Goal: Task Accomplishment & Management: Manage account settings

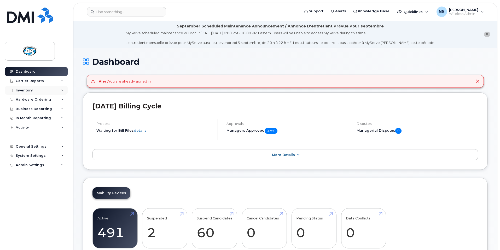
click at [24, 91] on div "Inventory" at bounding box center [24, 90] width 17 height 4
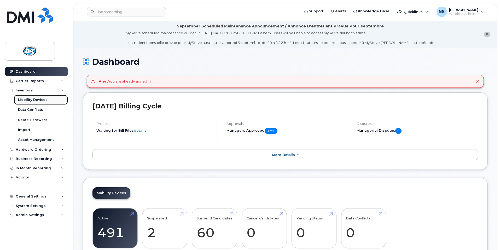
click at [28, 99] on div "Mobility Devices" at bounding box center [33, 99] width 30 height 5
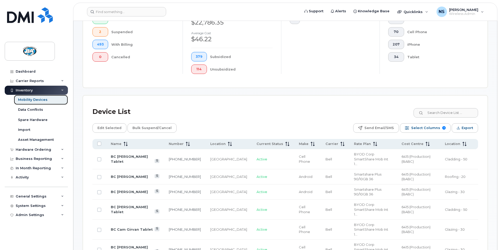
scroll to position [157, 0]
click at [450, 108] on input at bounding box center [445, 112] width 65 height 9
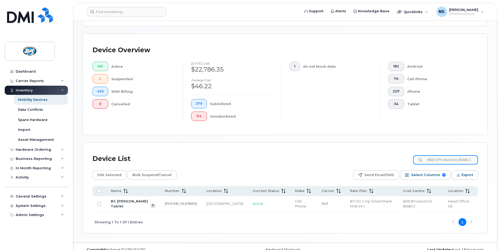
scroll to position [0, 2]
type input "6820 (Production) (BABC)"
click at [119, 199] on link "BC [PERSON_NAME] Tablet" at bounding box center [129, 203] width 37 height 9
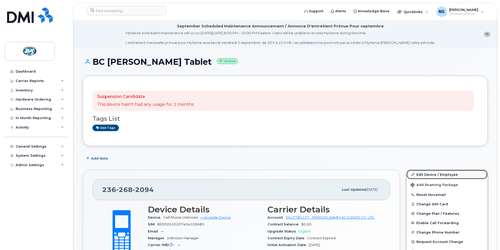
click at [433, 173] on link "Edit Device / Employee" at bounding box center [446, 174] width 81 height 9
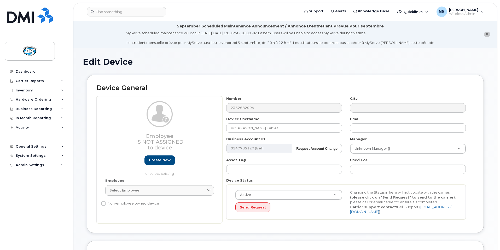
select select "29558521"
select select "29558528"
click at [27, 92] on div "Inventory" at bounding box center [24, 90] width 17 height 4
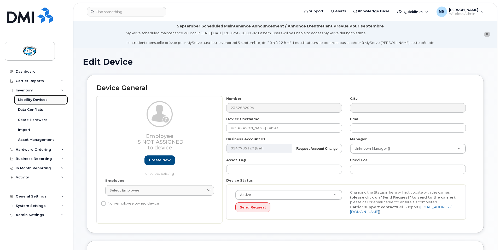
click at [25, 100] on div "Mobility Devices" at bounding box center [33, 99] width 30 height 5
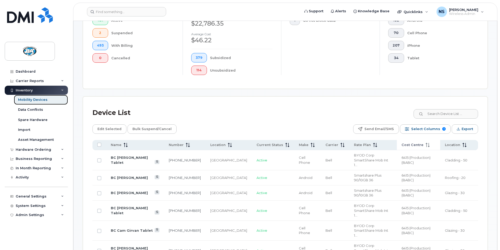
scroll to position [156, 0]
click at [407, 142] on span "Cost Centre" at bounding box center [412, 144] width 22 height 5
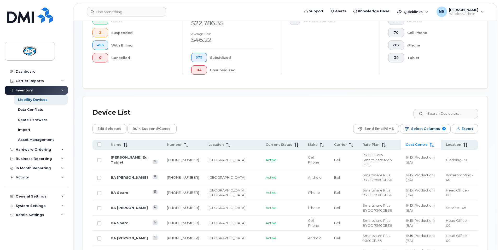
click at [409, 142] on span "Cost Centre" at bounding box center [417, 144] width 22 height 5
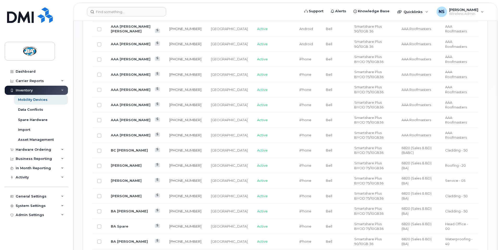
scroll to position [391, 0]
click at [122, 148] on link "BC Adam Tutte" at bounding box center [129, 150] width 37 height 4
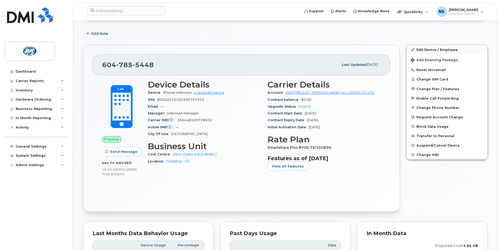
scroll to position [104, 0]
click at [431, 50] on link "Edit Device / Employee" at bounding box center [446, 49] width 81 height 9
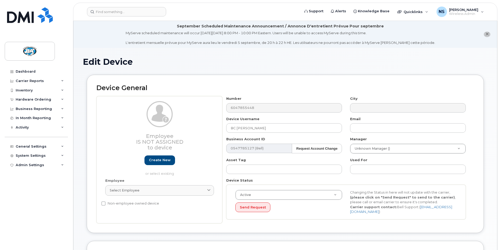
select select "29558525"
select select "13518072"
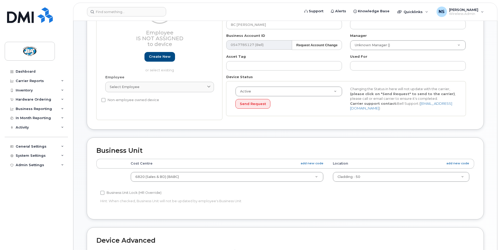
scroll to position [104, 0]
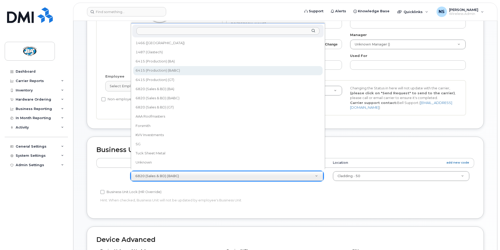
select select "29558521"
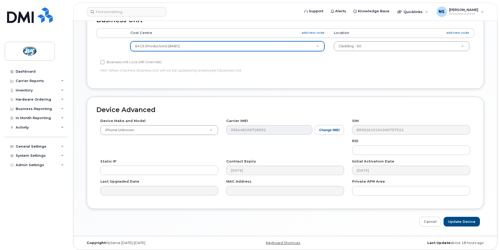
scroll to position [235, 0]
click at [455, 219] on input "Update Device" at bounding box center [461, 221] width 36 height 10
type input "Saving..."
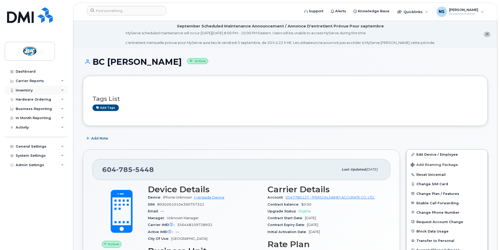
click at [23, 91] on div "Inventory" at bounding box center [24, 90] width 17 height 4
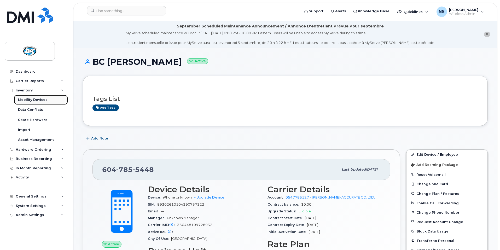
click at [23, 99] on div "Mobility Devices" at bounding box center [33, 99] width 30 height 5
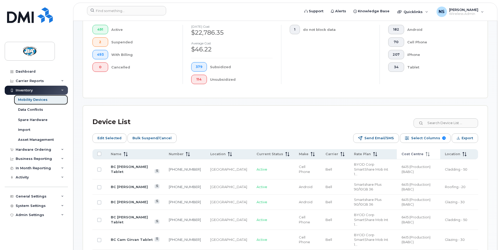
scroll to position [156, 0]
click at [411, 151] on span "Cost Centre" at bounding box center [412, 153] width 22 height 5
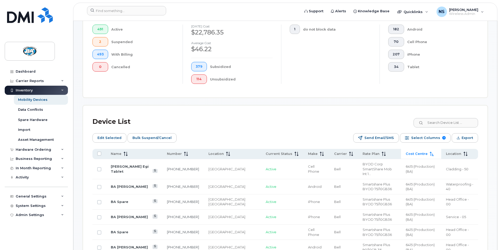
click at [411, 151] on span "Cost Centre" at bounding box center [417, 153] width 22 height 5
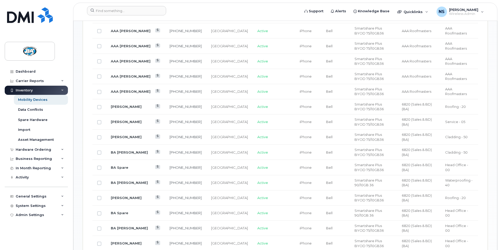
scroll to position [444, 0]
drag, startPoint x: 99, startPoint y: 79, endPoint x: 99, endPoint y: 84, distance: 5.5
click at [99, 105] on input "Row Unselected" at bounding box center [99, 107] width 4 height 4
checkbox input "true"
click at [99, 120] on input "Row Unselected" at bounding box center [99, 122] width 4 height 4
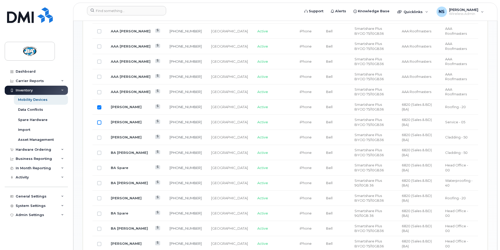
checkbox input "true"
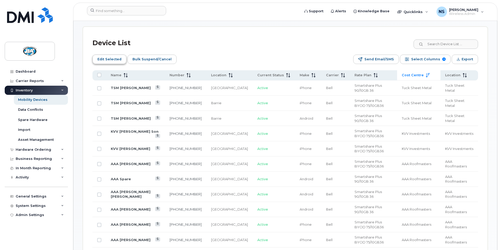
scroll to position [235, 0]
click at [111, 56] on span "Edit Selected" at bounding box center [109, 60] width 24 height 8
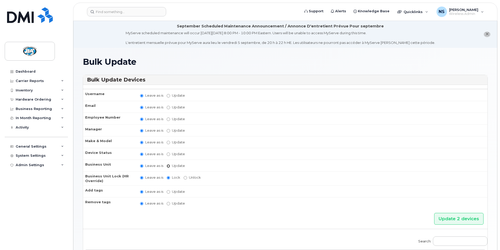
click at [169, 165] on input "Update" at bounding box center [168, 165] width 3 height 3
radio input "true"
radio input "false"
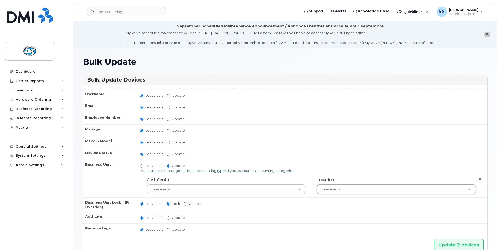
click at [241, 65] on h1 "Bulk Update" at bounding box center [285, 61] width 405 height 9
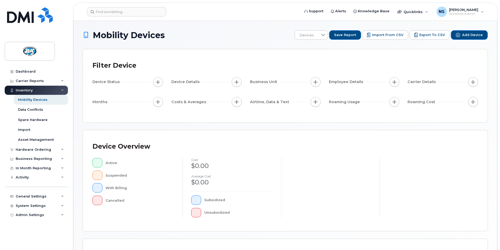
scroll to position [2, 0]
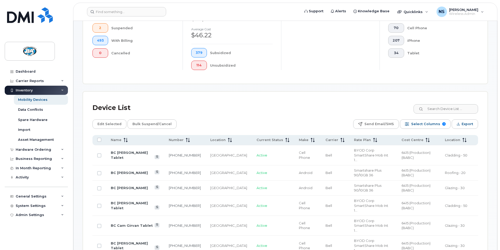
scroll to position [160, 0]
click at [23, 139] on div "Asset Management" at bounding box center [36, 139] width 36 height 5
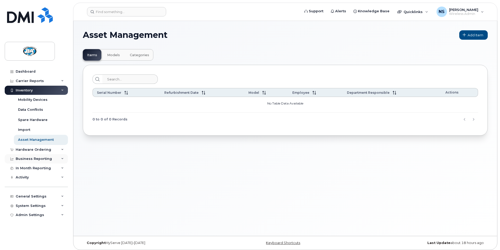
click at [40, 159] on div "Business Reporting" at bounding box center [34, 159] width 36 height 4
click at [45, 188] on div "Business Unit Reports" at bounding box center [38, 188] width 41 height 5
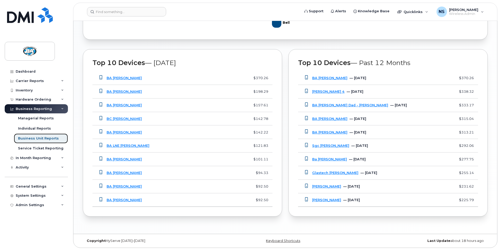
scroll to position [392, 0]
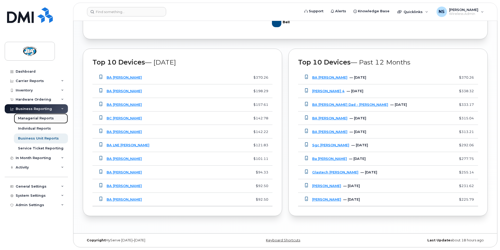
click at [24, 117] on div "Managerial Reports" at bounding box center [36, 118] width 36 height 5
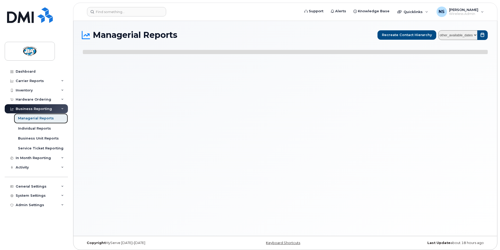
select select
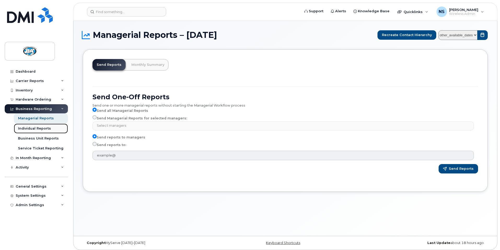
click at [27, 128] on div "Individual Reports" at bounding box center [34, 128] width 33 height 5
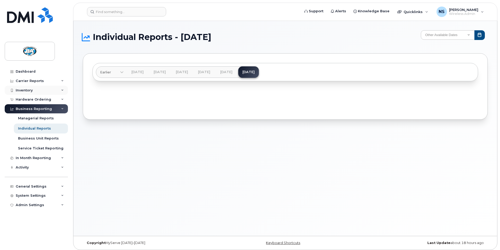
click at [25, 90] on div "Inventory" at bounding box center [24, 90] width 17 height 4
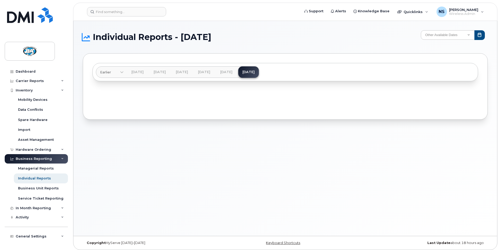
click at [61, 158] on icon at bounding box center [62, 158] width 3 height 3
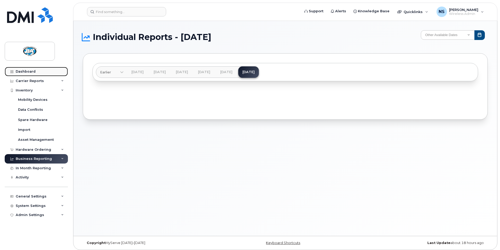
click at [22, 71] on div "Dashboard" at bounding box center [26, 71] width 20 height 4
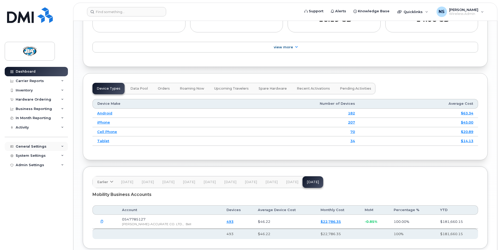
scroll to position [601, 0]
click at [62, 145] on div "General Settings" at bounding box center [36, 146] width 63 height 9
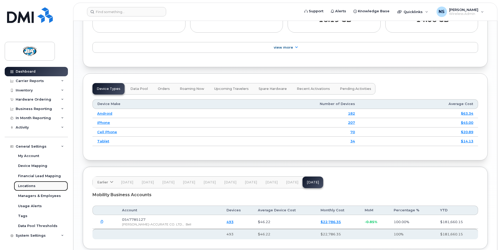
click at [23, 185] on div "Locations" at bounding box center [26, 186] width 17 height 5
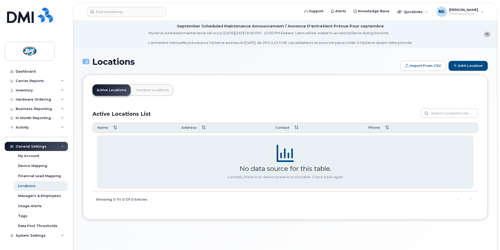
click at [61, 147] on icon at bounding box center [62, 146] width 3 height 3
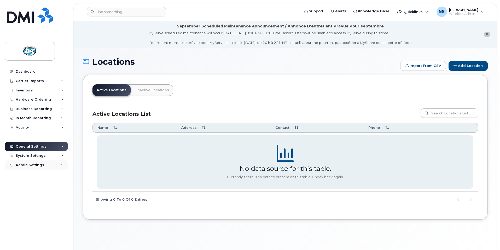
click at [54, 165] on div "Admin Settings" at bounding box center [36, 164] width 63 height 9
click at [62, 165] on icon at bounding box center [62, 165] width 3 height 3
click at [52, 154] on div "System Settings" at bounding box center [36, 155] width 63 height 9
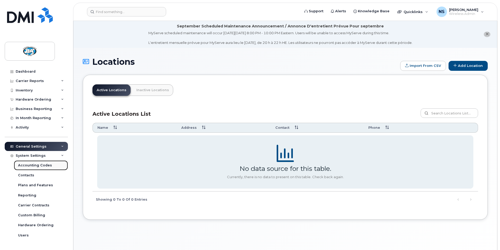
click at [44, 166] on div "Accounting Codes" at bounding box center [35, 165] width 34 height 5
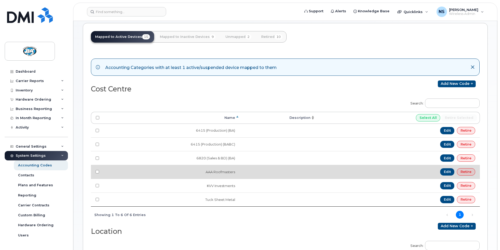
scroll to position [52, 0]
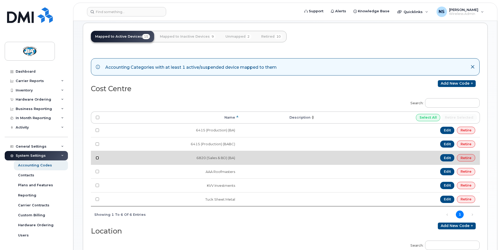
click at [97, 158] on input "checkbox" at bounding box center [97, 157] width 3 height 3
checkbox input "true"
click at [449, 158] on link "Edit" at bounding box center [447, 157] width 14 height 7
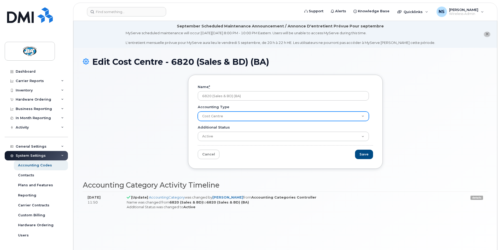
click at [281, 115] on select "Cost Centre Location" at bounding box center [283, 116] width 171 height 9
click at [280, 116] on select "Cost Centre Location" at bounding box center [283, 116] width 171 height 9
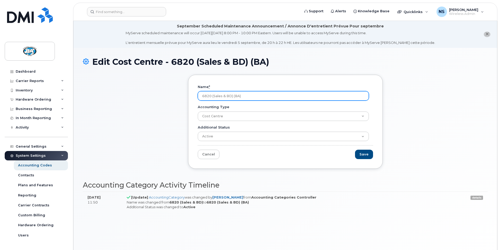
click at [278, 96] on input "6820 (Sales & BD) (BA)" at bounding box center [283, 95] width 171 height 9
click at [152, 118] on div "Name * 6820 (Sales & BD) (BA) Accounting Type Cost Centre Location Additional S…" at bounding box center [285, 126] width 405 height 102
click at [31, 81] on div "Carrier Reports" at bounding box center [30, 81] width 28 height 4
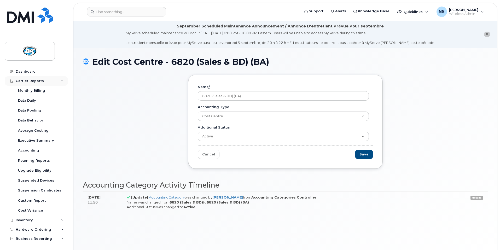
click at [28, 80] on div "Carrier Reports" at bounding box center [30, 81] width 28 height 4
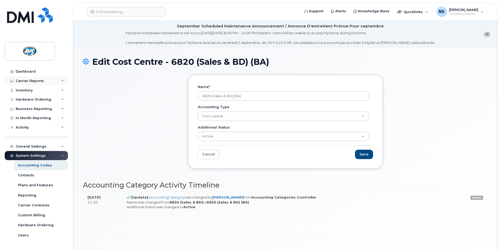
click at [28, 80] on div "Carrier Reports" at bounding box center [30, 81] width 28 height 4
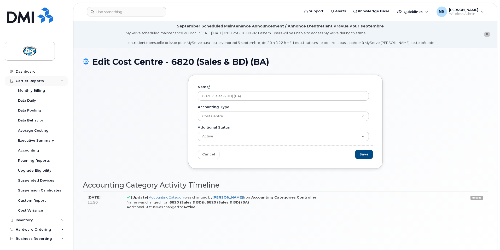
click at [28, 80] on div "Carrier Reports" at bounding box center [30, 81] width 28 height 4
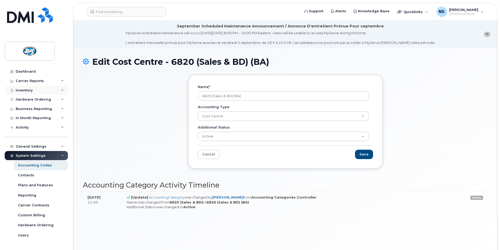
click at [28, 90] on div "Inventory" at bounding box center [24, 90] width 17 height 4
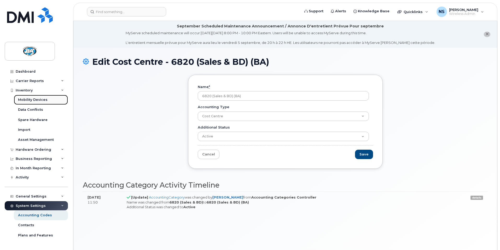
click at [28, 100] on div "Mobility Devices" at bounding box center [33, 99] width 30 height 5
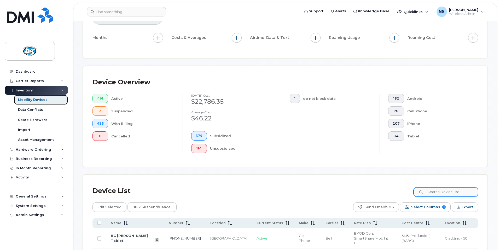
scroll to position [78, 0]
click at [447, 188] on input at bounding box center [445, 191] width 65 height 9
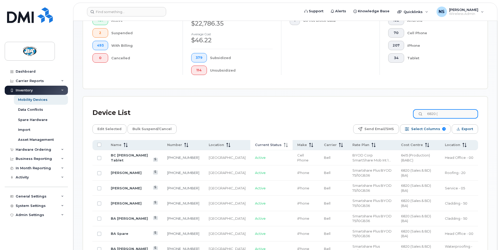
scroll to position [156, 0]
drag, startPoint x: 450, startPoint y: 108, endPoint x: 430, endPoint y: 107, distance: 19.9
click at [430, 109] on input "6820 (S" at bounding box center [445, 113] width 65 height 9
type input "6820 (S"
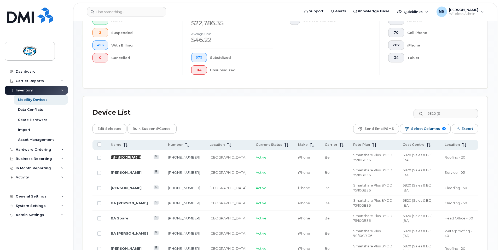
click at [120, 155] on link "BA Riley Finucan" at bounding box center [126, 157] width 31 height 4
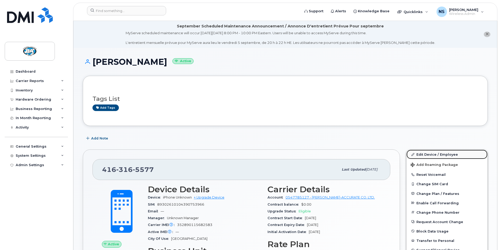
click at [427, 154] on link "Edit Device / Employee" at bounding box center [446, 154] width 81 height 9
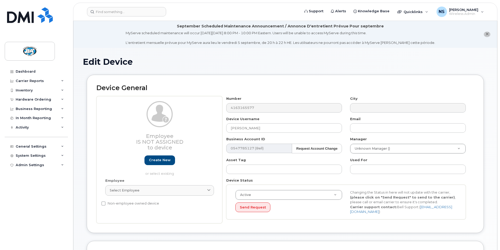
select select "13518064"
select select "29558526"
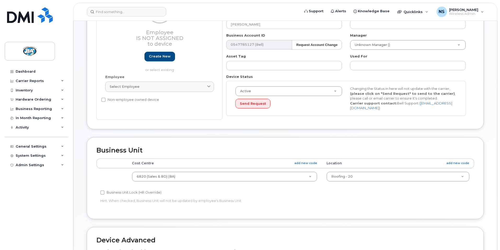
scroll to position [104, 0]
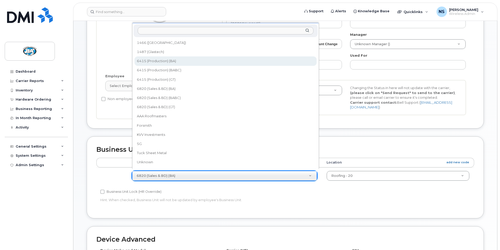
select select "13518061"
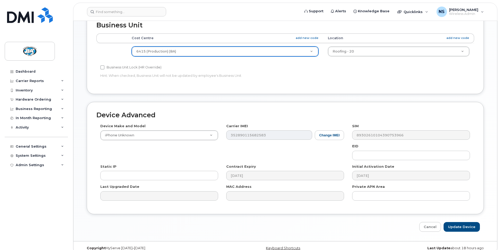
scroll to position [235, 0]
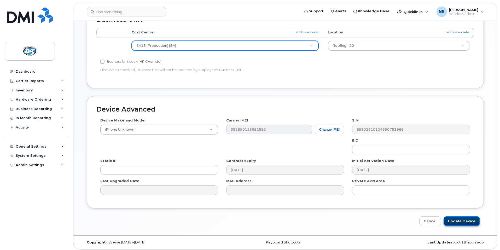
click at [463, 220] on input "Update Device" at bounding box center [461, 221] width 36 height 10
type input "Saving..."
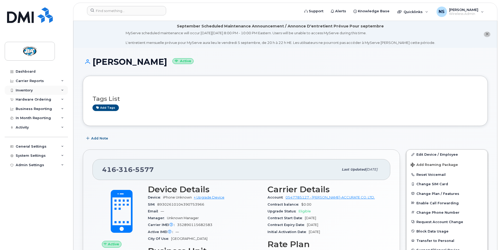
click at [19, 89] on div "Inventory" at bounding box center [24, 90] width 17 height 4
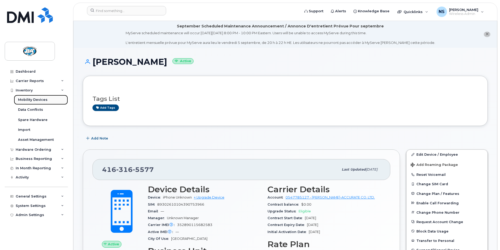
click at [26, 101] on div "Mobility Devices" at bounding box center [33, 99] width 30 height 5
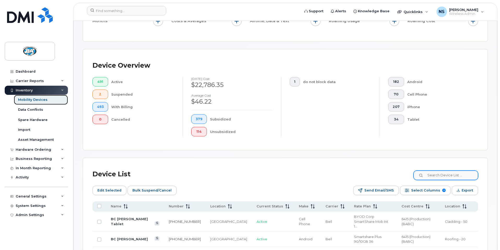
scroll to position [104, 0]
click at [447, 170] on input at bounding box center [445, 174] width 65 height 9
paste input "6820 (S"
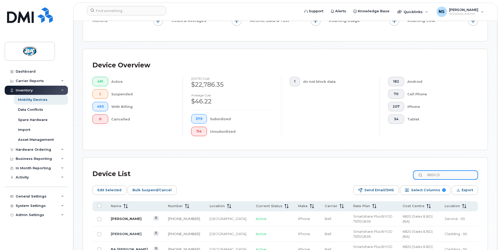
type input "6820 (S"
click at [121, 217] on link "BA Wisam Krezem" at bounding box center [126, 219] width 31 height 4
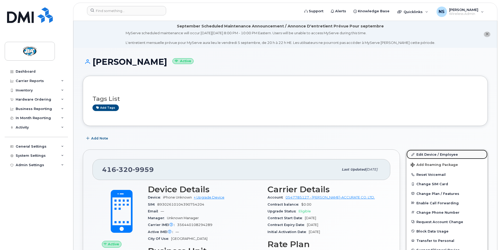
click at [431, 154] on link "Edit Device / Employee" at bounding box center [446, 154] width 81 height 9
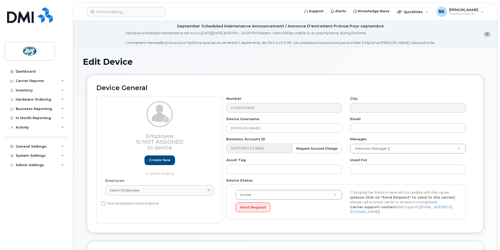
select select "13518064"
select select "13518067"
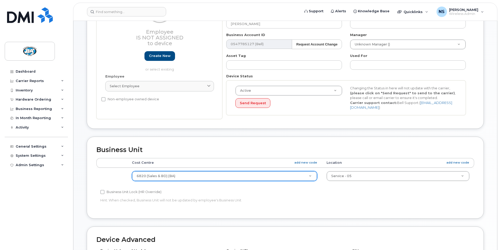
scroll to position [104, 0]
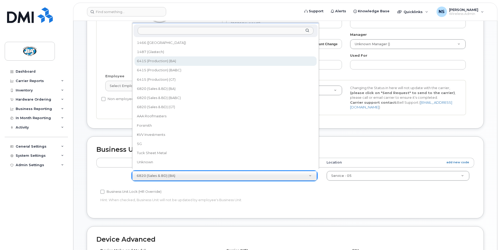
select select "13518061"
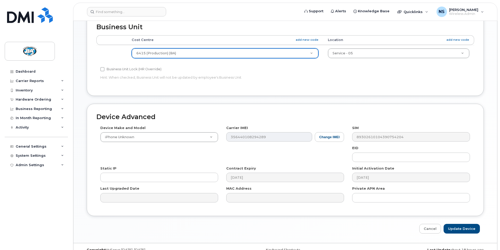
scroll to position [235, 0]
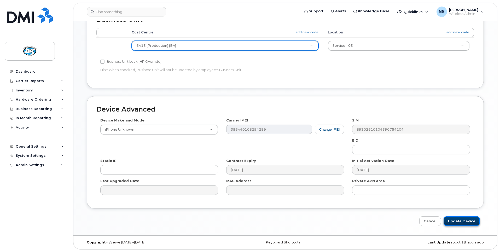
click at [454, 218] on input "Update Device" at bounding box center [461, 221] width 36 height 10
type input "Saving..."
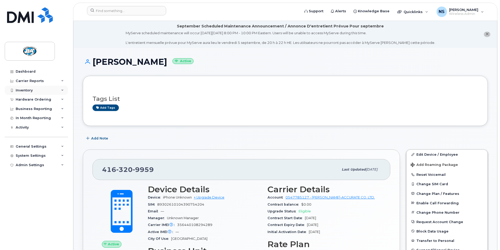
click at [23, 90] on div "Inventory" at bounding box center [24, 90] width 17 height 4
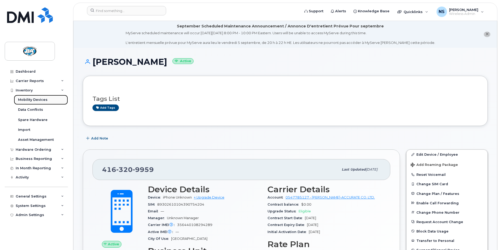
click at [22, 100] on div "Mobility Devices" at bounding box center [33, 99] width 30 height 5
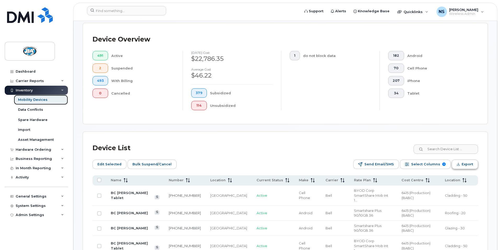
scroll to position [131, 0]
click at [444, 145] on input at bounding box center [445, 148] width 65 height 9
paste input "6820 (S"
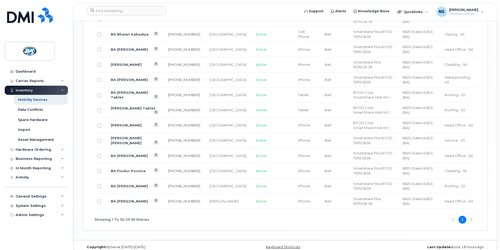
scroll to position [562, 0]
type input "6820 (S"
click at [126, 199] on link "BA [PERSON_NAME]" at bounding box center [129, 201] width 37 height 4
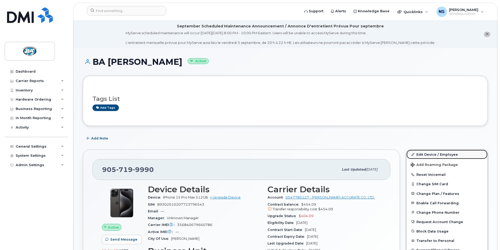
click at [432, 154] on link "Edit Device / Employee" at bounding box center [446, 154] width 81 height 9
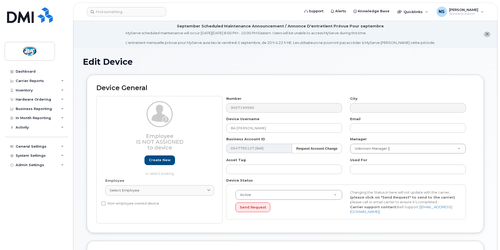
select select "13518064"
select select "29558528"
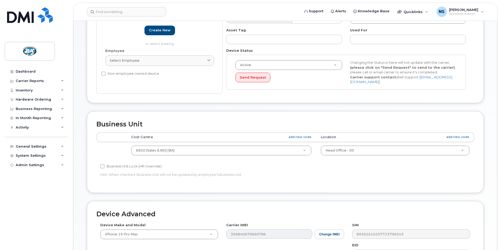
scroll to position [130, 0]
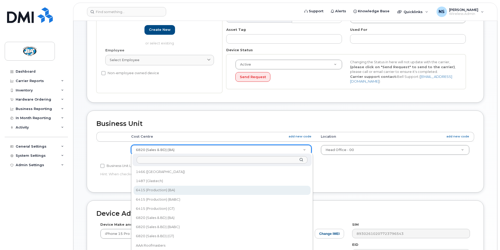
select select "13518061"
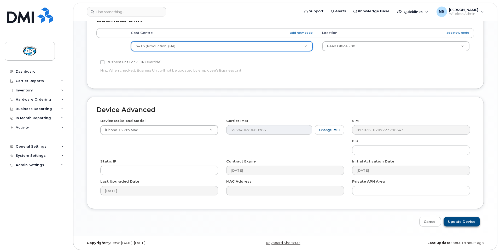
scroll to position [235, 0]
click at [459, 219] on input "Update Device" at bounding box center [461, 221] width 36 height 10
type input "Saving..."
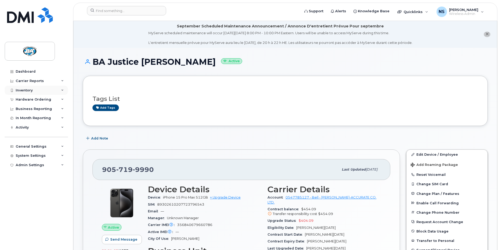
click at [21, 91] on div "Inventory" at bounding box center [24, 90] width 17 height 4
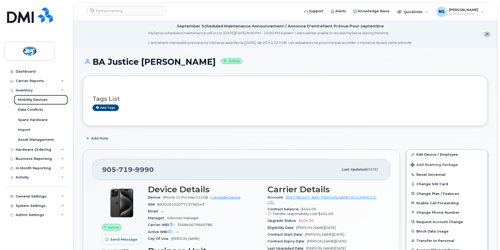
click at [24, 100] on div "Mobility Devices" at bounding box center [33, 99] width 30 height 5
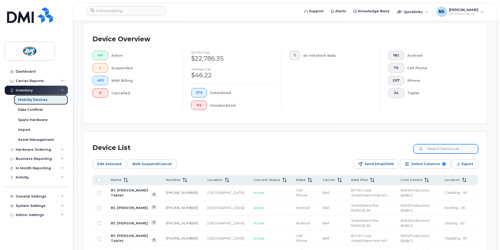
scroll to position [131, 0]
click at [453, 144] on input at bounding box center [445, 148] width 65 height 9
paste input "6820 (S"
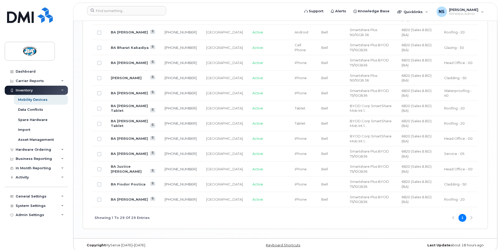
scroll to position [549, 0]
type input "6820 (S"
click at [132, 197] on link "BA [PERSON_NAME]" at bounding box center [129, 199] width 37 height 4
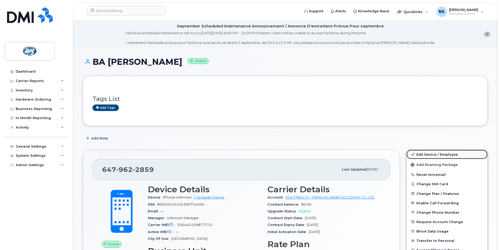
click at [431, 153] on link "Edit Device / Employee" at bounding box center [446, 154] width 81 height 9
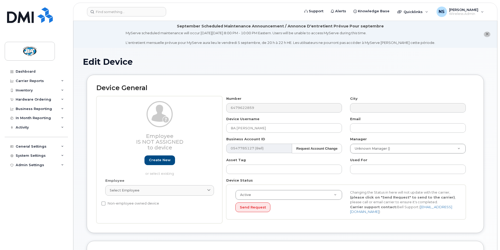
select select "13518064"
select select "29558526"
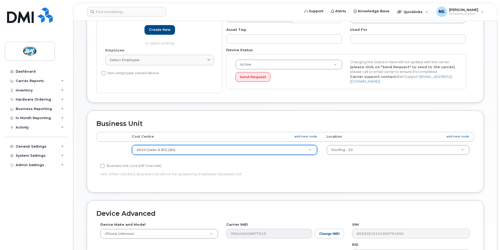
scroll to position [131, 0]
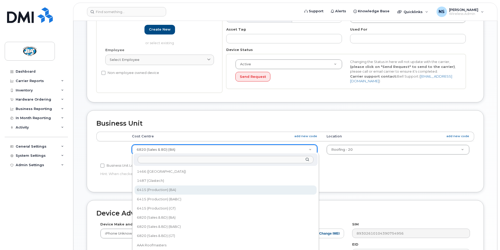
select select "13518061"
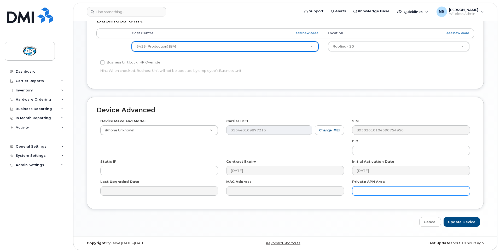
scroll to position [235, 0]
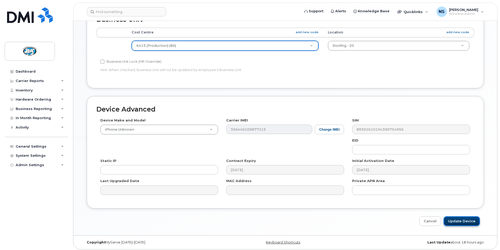
click at [459, 218] on input "Update Device" at bounding box center [461, 221] width 36 height 10
type input "Saving..."
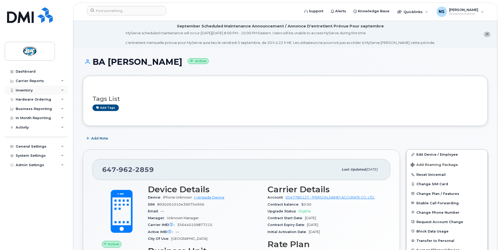
click at [25, 90] on div "Inventory" at bounding box center [24, 90] width 17 height 4
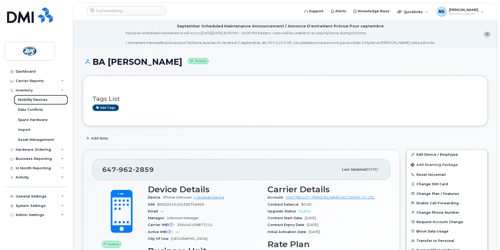
click at [23, 100] on div "Mobility Devices" at bounding box center [33, 99] width 30 height 5
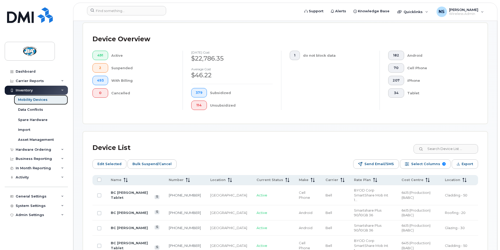
scroll to position [131, 0]
click at [450, 144] on input at bounding box center [445, 148] width 65 height 9
paste input "6820 (S"
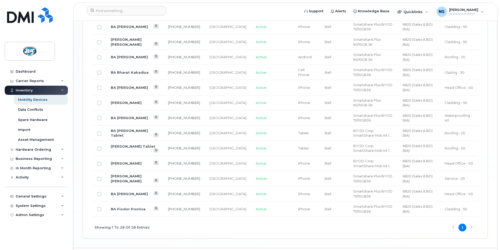
scroll to position [534, 0]
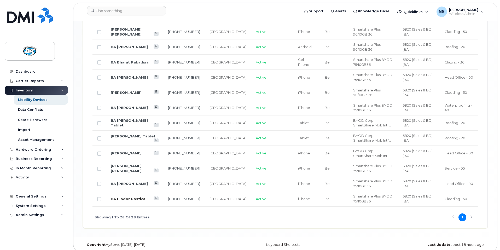
type input "6820 (S"
click at [121, 197] on link "BA Fiodor Postica" at bounding box center [128, 199] width 35 height 4
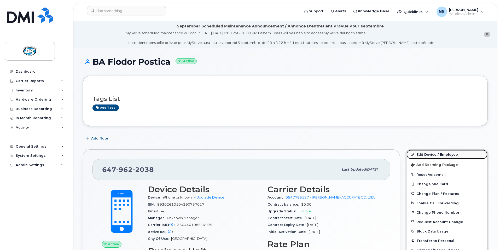
click at [423, 154] on link "Edit Device / Employee" at bounding box center [446, 154] width 81 height 9
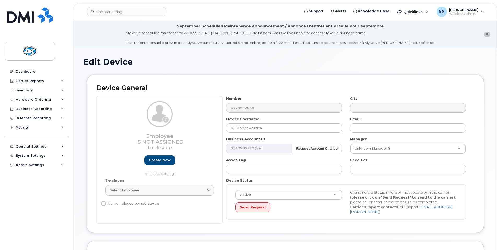
select select "13518064"
select select "13518072"
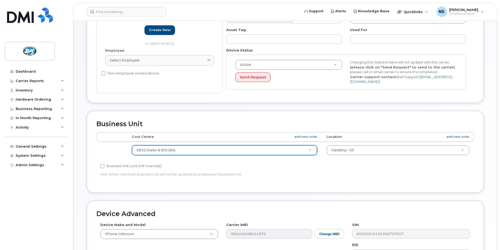
scroll to position [130, 0]
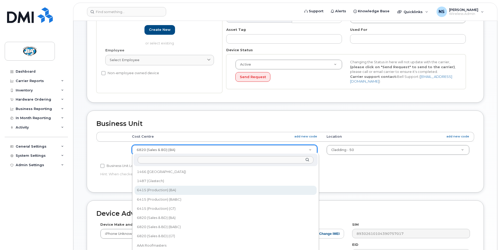
select select "13518061"
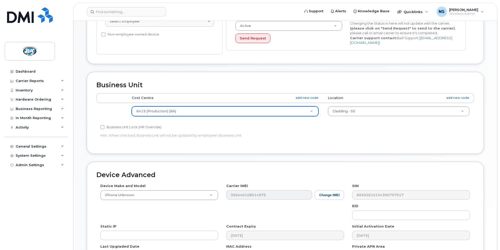
scroll to position [235, 0]
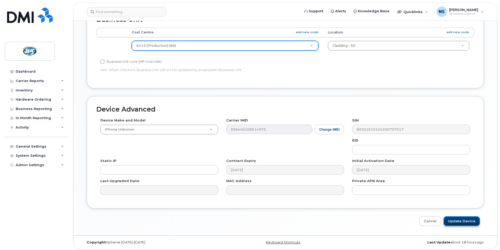
click at [462, 219] on input "Update Device" at bounding box center [461, 221] width 36 height 10
type input "Saving..."
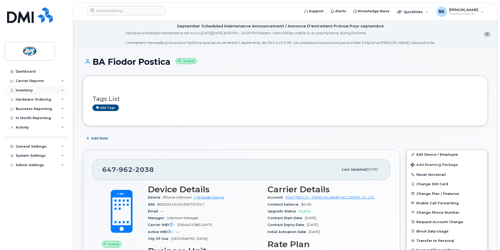
click at [27, 90] on div "Inventory" at bounding box center [24, 90] width 17 height 4
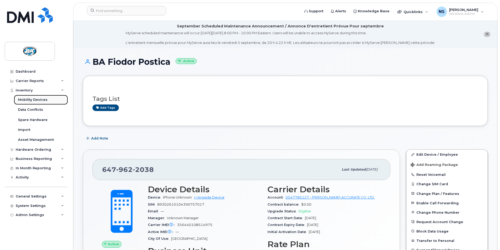
click at [25, 99] on div "Mobility Devices" at bounding box center [33, 99] width 30 height 5
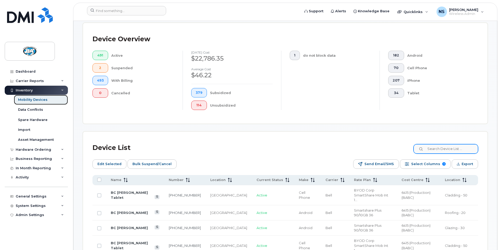
scroll to position [131, 0]
click at [436, 144] on input at bounding box center [445, 148] width 65 height 9
paste input "6820 (S"
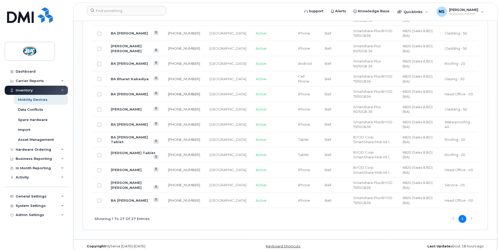
scroll to position [519, 0]
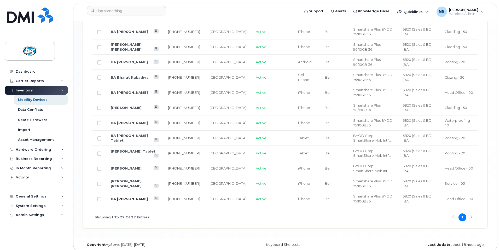
type input "6820 (S"
click at [123, 197] on link "BA Justice Warren" at bounding box center [129, 199] width 37 height 4
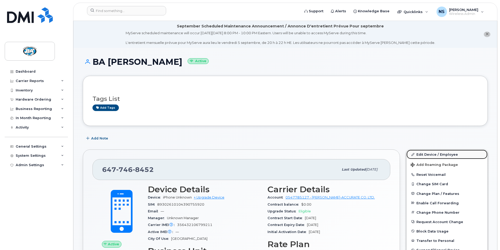
click at [422, 154] on link "Edit Device / Employee" at bounding box center [446, 154] width 81 height 9
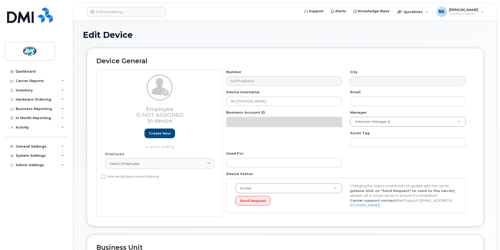
select select "13518064"
select select "29558528"
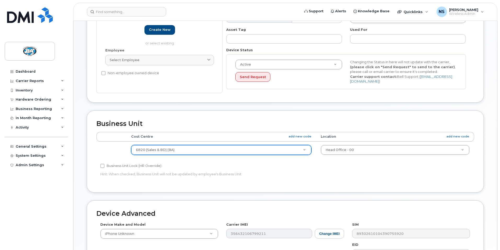
scroll to position [131, 0]
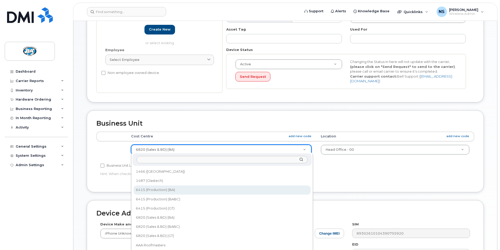
select select "13518061"
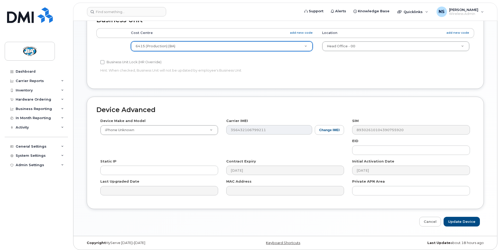
scroll to position [235, 0]
click at [460, 220] on input "Update Device" at bounding box center [461, 221] width 36 height 10
type input "Saving..."
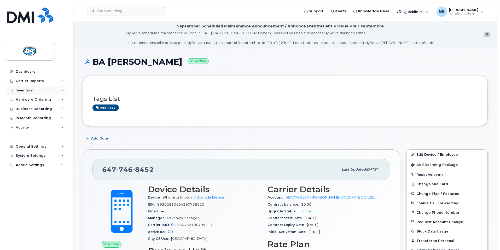
click at [25, 91] on div "Inventory" at bounding box center [24, 90] width 17 height 4
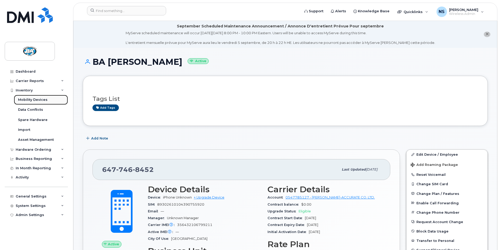
click at [23, 101] on div "Mobility Devices" at bounding box center [33, 99] width 30 height 5
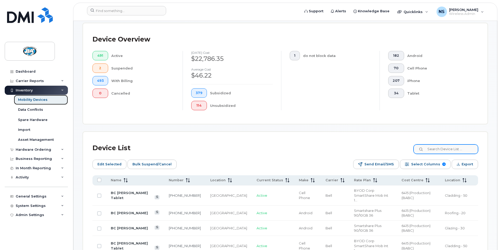
scroll to position [131, 0]
click at [440, 144] on input at bounding box center [445, 148] width 65 height 9
paste input "6820 (S"
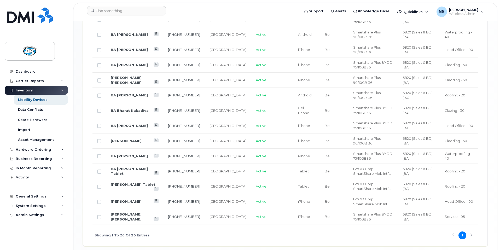
scroll to position [504, 0]
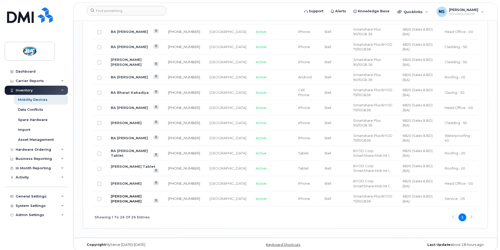
type input "6820 (S"
click at [121, 194] on link "BA Alexander Sicilia" at bounding box center [126, 198] width 31 height 9
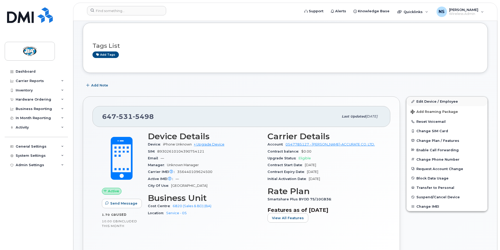
scroll to position [53, 0]
click at [440, 100] on link "Edit Device / Employee" at bounding box center [446, 101] width 81 height 9
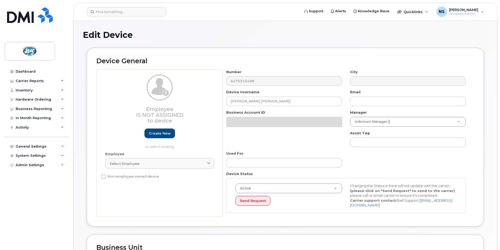
select select "13518064"
select select "13518067"
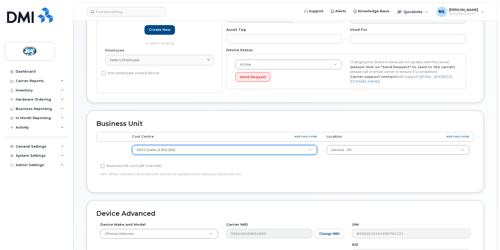
scroll to position [131, 0]
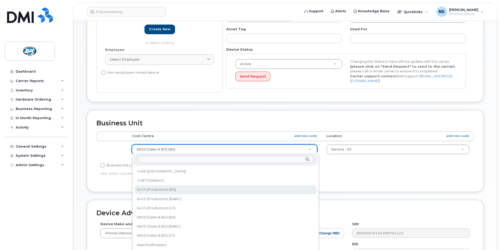
select select "13518061"
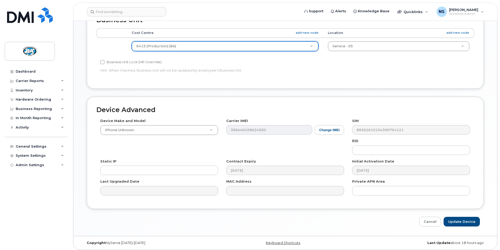
scroll to position [235, 0]
click at [465, 219] on input "Update Device" at bounding box center [461, 221] width 36 height 10
type input "Saving..."
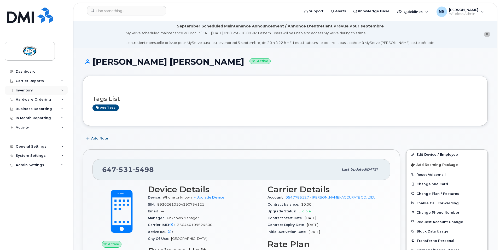
click at [18, 88] on div "Inventory" at bounding box center [24, 90] width 17 height 4
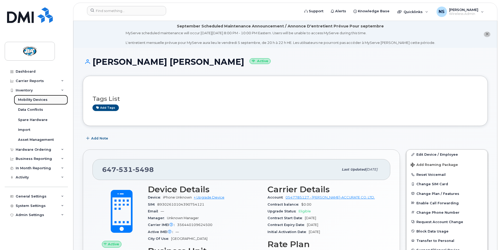
click at [22, 100] on div "Mobility Devices" at bounding box center [33, 99] width 30 height 5
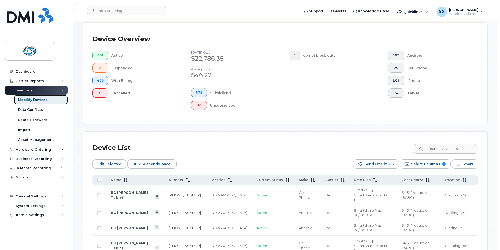
scroll to position [131, 0]
paste input "6820 (S"
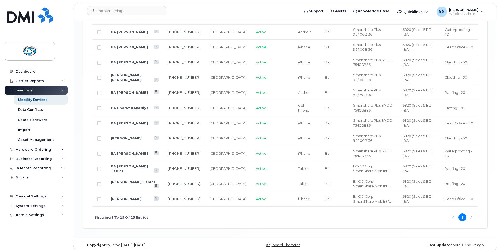
scroll to position [489, 0]
type input "6820 (S"
click at [120, 196] on link "BA George Cottage" at bounding box center [126, 198] width 31 height 4
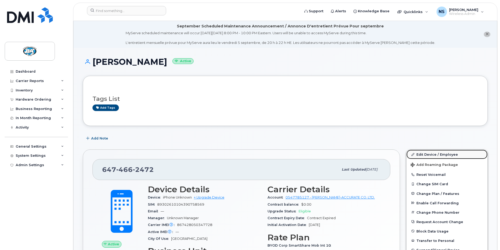
click at [424, 154] on link "Edit Device / Employee" at bounding box center [446, 154] width 81 height 9
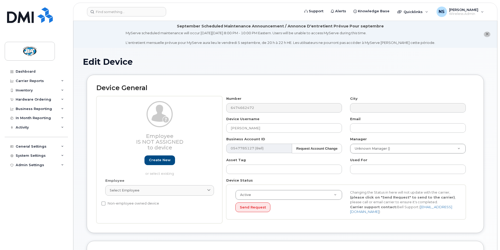
select select "13518064"
select select "29558528"
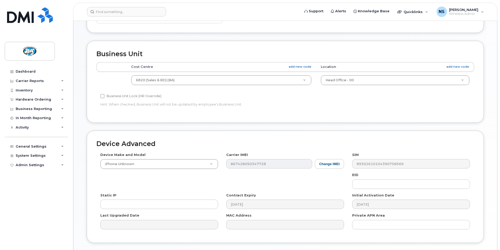
scroll to position [200, 0]
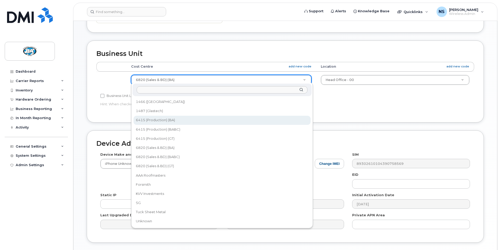
select select "13518061"
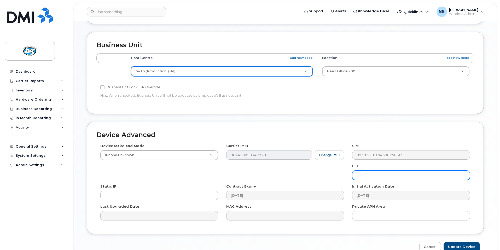
scroll to position [235, 0]
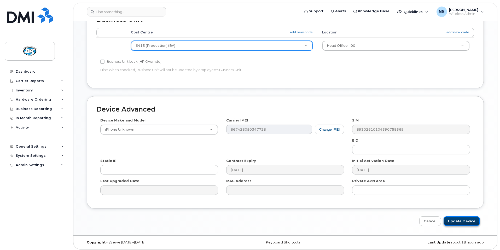
click at [461, 219] on input "Update Device" at bounding box center [461, 221] width 36 height 10
type input "Saving..."
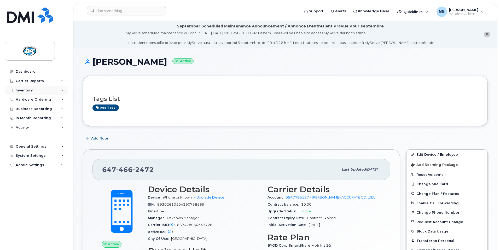
click at [27, 89] on div "Inventory" at bounding box center [24, 90] width 17 height 4
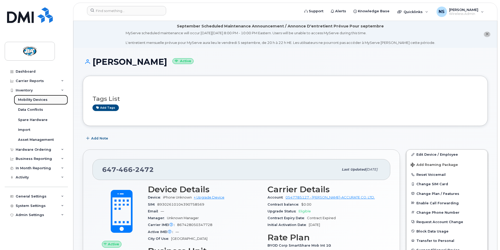
click at [25, 99] on div "Mobility Devices" at bounding box center [33, 99] width 30 height 5
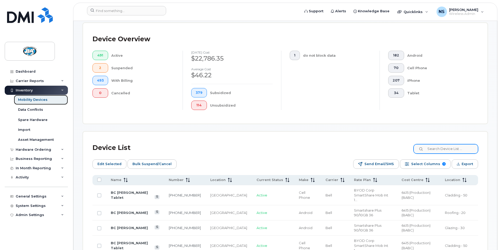
scroll to position [131, 0]
click at [437, 144] on input at bounding box center [445, 148] width 65 height 9
paste input "6820 (S"
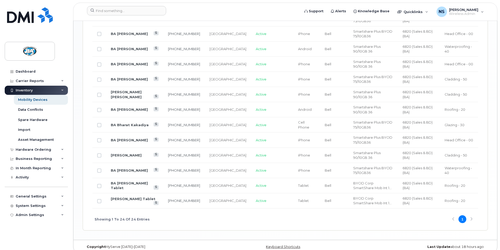
scroll to position [473, 0]
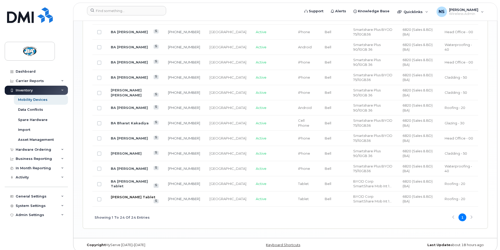
type input "6820 (S"
click at [137, 195] on link "[PERSON_NAME] Tablet" at bounding box center [133, 197] width 45 height 4
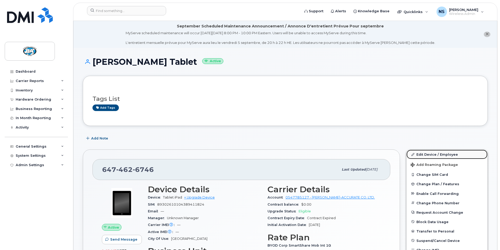
click at [443, 155] on link "Edit Device / Employee" at bounding box center [446, 154] width 81 height 9
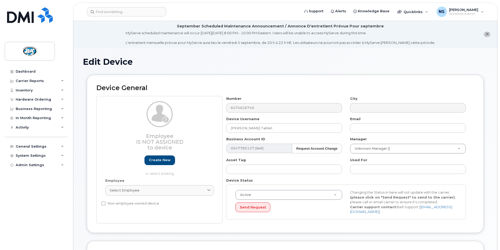
select select "13518064"
select select "29558526"
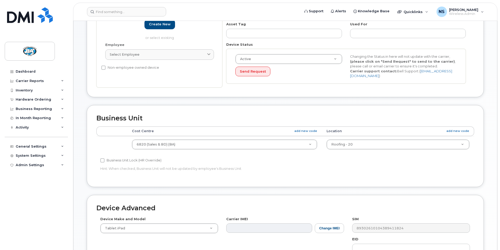
scroll to position [136, 0]
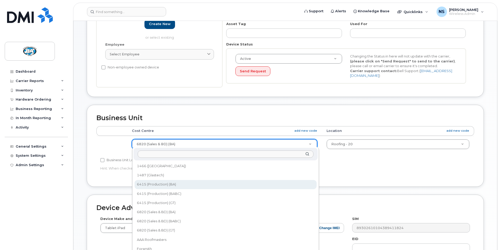
select select "13518061"
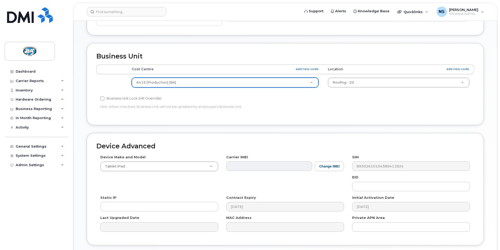
scroll to position [235, 0]
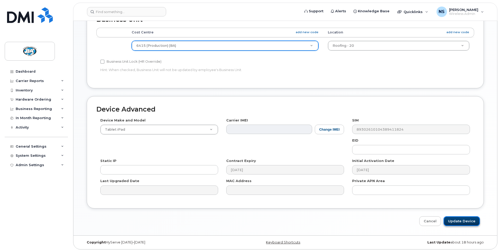
click at [458, 220] on input "Update Device" at bounding box center [461, 221] width 36 height 10
type input "Saving..."
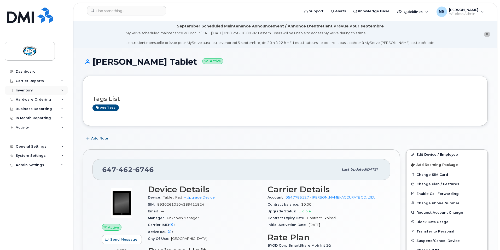
click at [24, 90] on div "Inventory" at bounding box center [24, 90] width 17 height 4
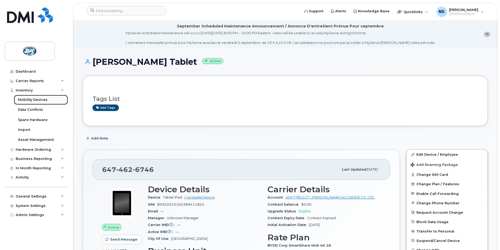
click at [26, 100] on div "Mobility Devices" at bounding box center [33, 99] width 30 height 5
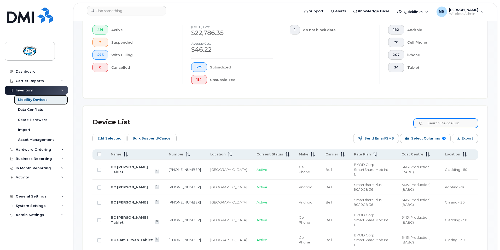
scroll to position [156, 0]
click at [442, 119] on input at bounding box center [445, 122] width 65 height 9
paste input "6820 (S"
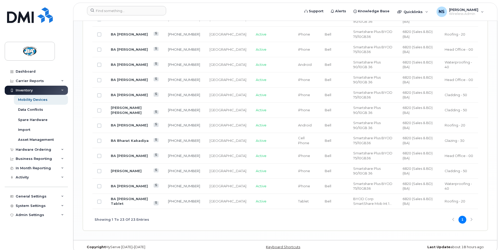
scroll to position [458, 0]
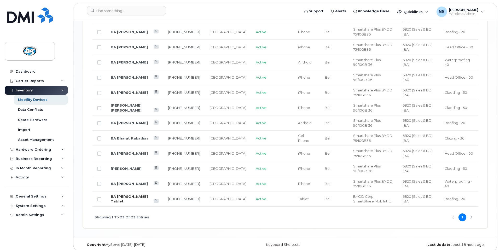
type input "6820 (S"
click at [119, 194] on link "BA [PERSON_NAME] Tablet" at bounding box center [129, 198] width 37 height 9
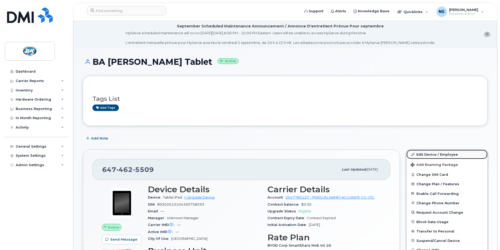
click at [425, 154] on link "Edit Device / Employee" at bounding box center [446, 154] width 81 height 9
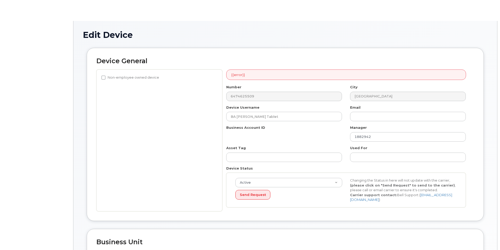
select select "13518064"
select select "29558526"
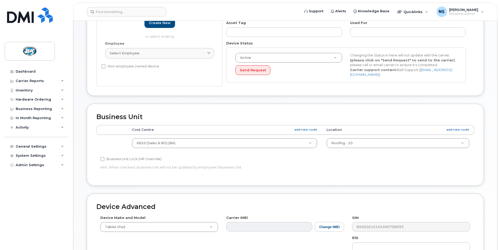
scroll to position [139, 0]
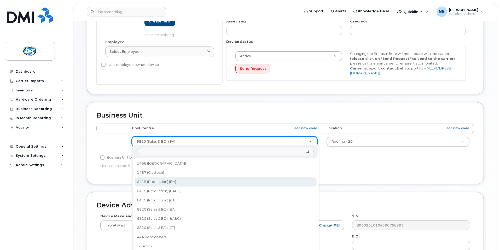
select select "13518061"
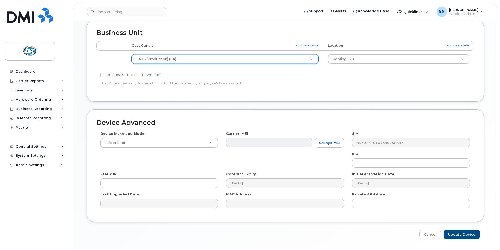
scroll to position [235, 0]
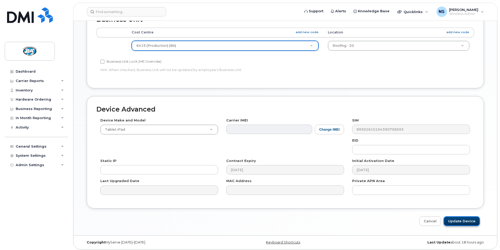
click at [454, 219] on input "Update Device" at bounding box center [461, 221] width 36 height 10
type input "Saving..."
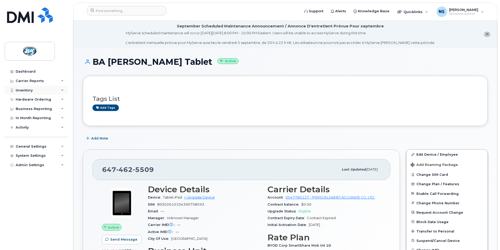
click at [22, 90] on div "Inventory" at bounding box center [24, 90] width 17 height 4
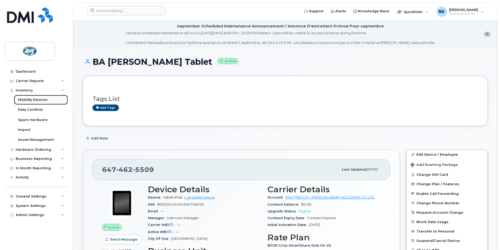
click at [27, 101] on div "Mobility Devices" at bounding box center [33, 99] width 30 height 5
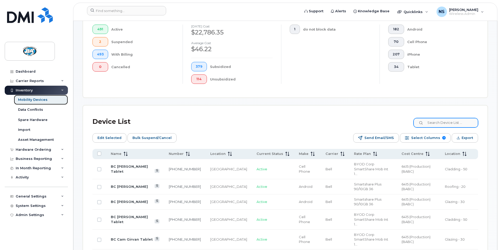
scroll to position [157, 0]
paste input "6820 (S"
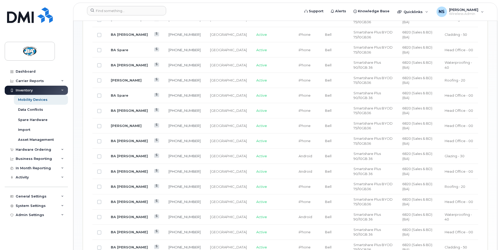
scroll to position [336, 0]
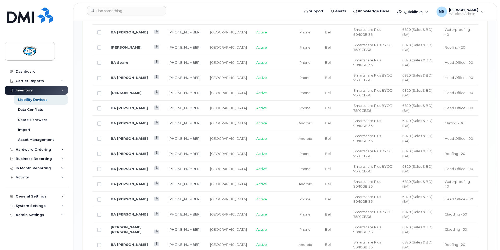
type input "6820 (S"
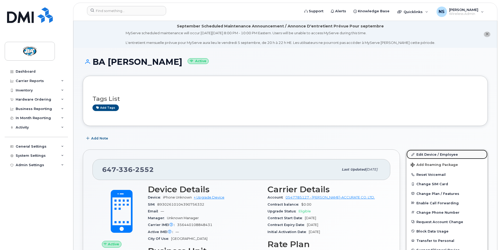
click at [432, 154] on link "Edit Device / Employee" at bounding box center [446, 154] width 81 height 9
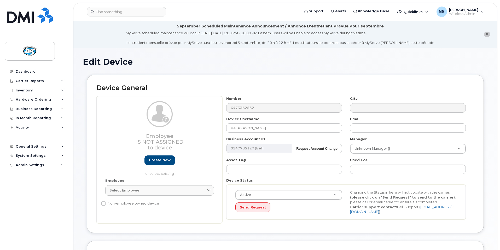
select select "13518064"
select select "29558527"
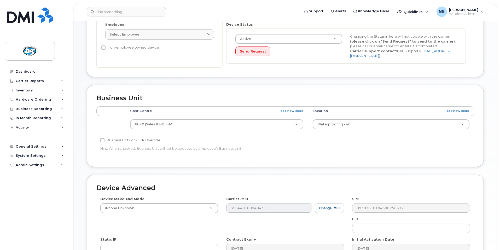
scroll to position [156, 0]
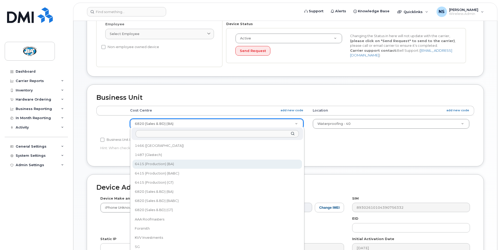
select select "13518061"
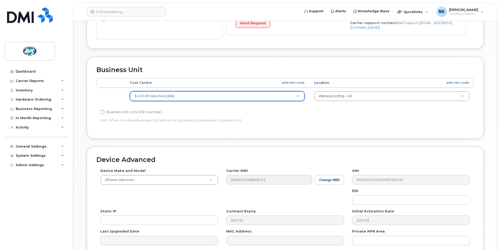
scroll to position [235, 0]
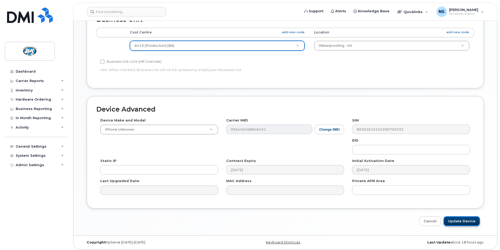
click at [471, 219] on input "Update Device" at bounding box center [461, 221] width 36 height 10
type input "Saving..."
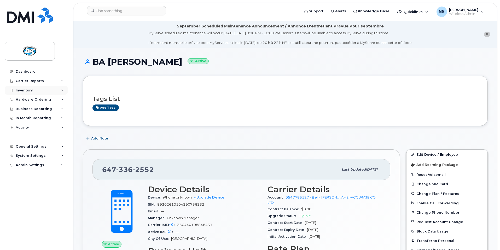
click at [23, 90] on div "Inventory" at bounding box center [24, 90] width 17 height 4
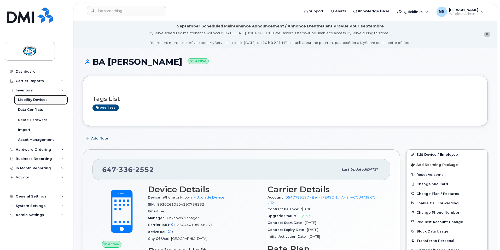
click at [27, 99] on div "Mobility Devices" at bounding box center [33, 99] width 30 height 5
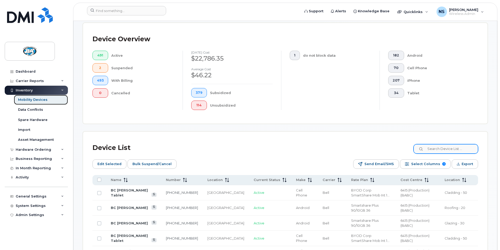
scroll to position [131, 0]
click at [446, 144] on input at bounding box center [445, 148] width 65 height 9
paste input "6820 (S"
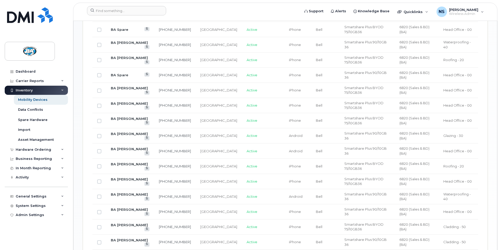
scroll to position [326, 0]
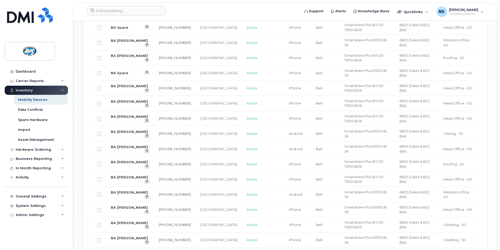
type input "6820 (S"
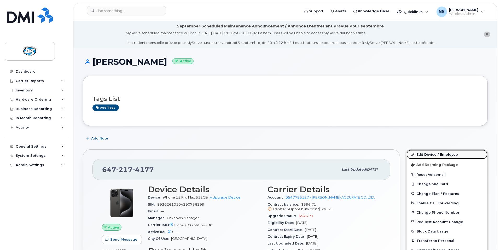
click at [442, 154] on link "Edit Device / Employee" at bounding box center [446, 154] width 81 height 9
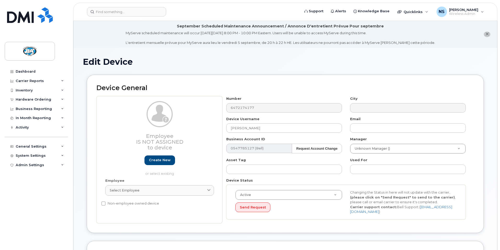
select select "13518064"
select select "13518072"
click at [230, 128] on input "[PERSON_NAME]" at bounding box center [284, 127] width 116 height 9
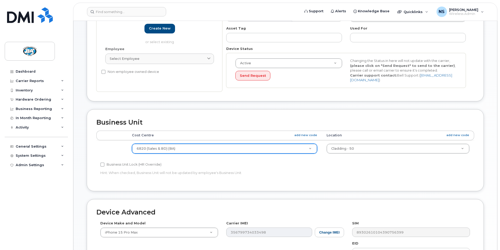
type input "BA [PERSON_NAME]"
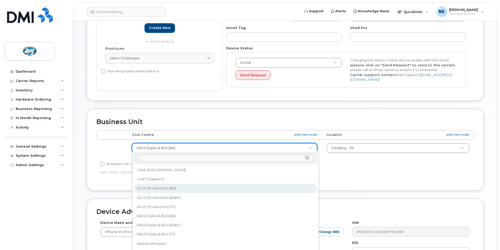
select select "13518061"
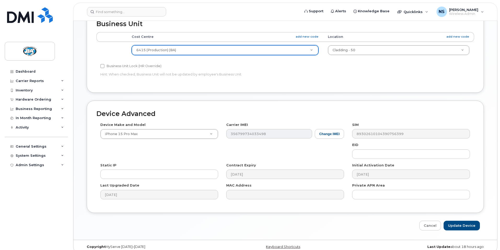
scroll to position [235, 0]
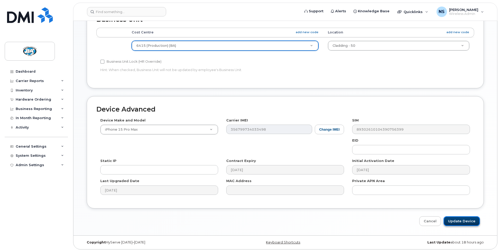
click at [459, 220] on input "Update Device" at bounding box center [461, 221] width 36 height 10
type input "Saving..."
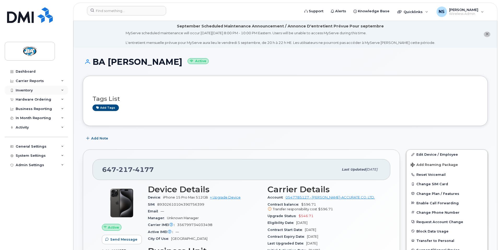
click at [21, 90] on div "Inventory" at bounding box center [24, 90] width 17 height 4
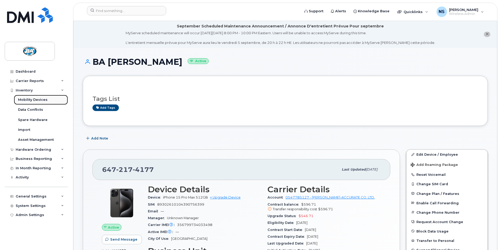
click at [22, 97] on div "Mobility Devices" at bounding box center [33, 99] width 30 height 5
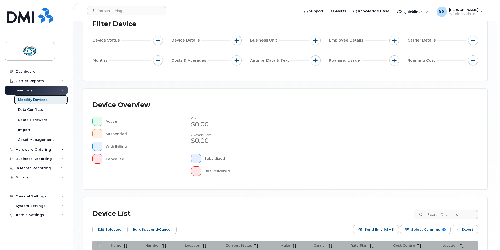
scroll to position [82, 0]
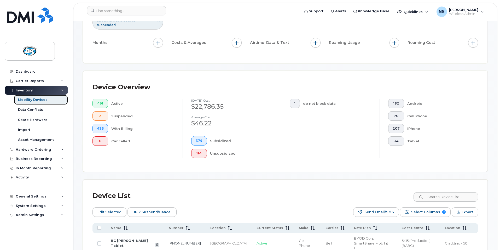
scroll to position [104, 0]
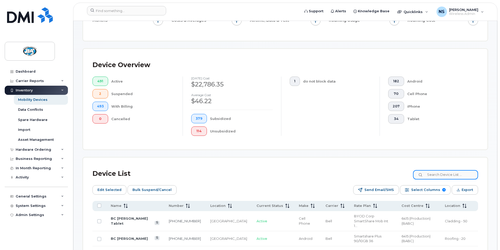
click at [444, 170] on input at bounding box center [445, 174] width 65 height 9
paste input "6820 (S"
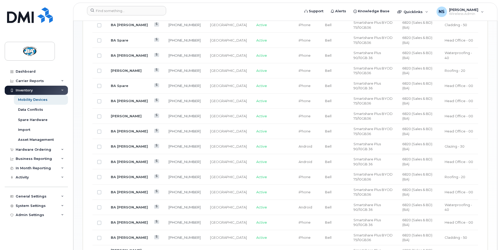
scroll to position [313, 0]
type input "6820 (S"
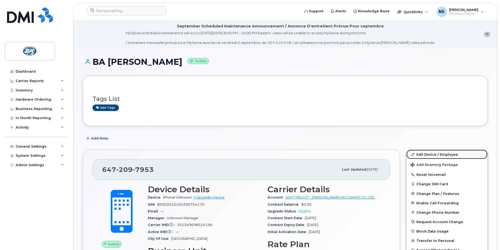
click at [441, 154] on link "Edit Device / Employee" at bounding box center [446, 154] width 81 height 9
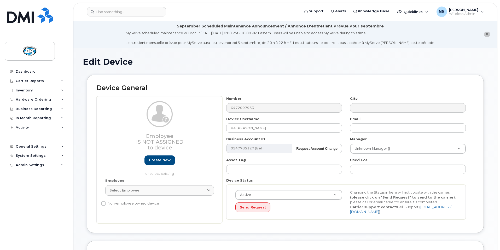
select select "13518064"
select select "29558528"
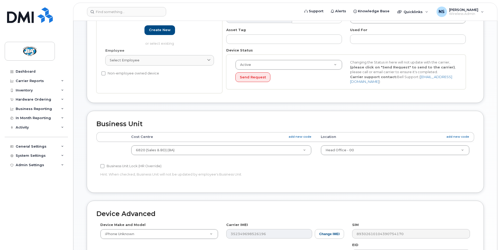
scroll to position [131, 0]
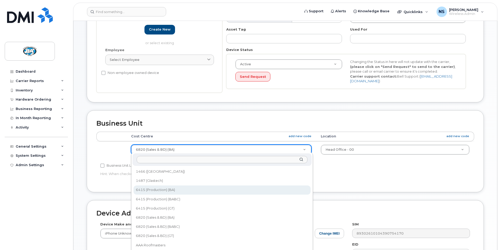
select select "13518061"
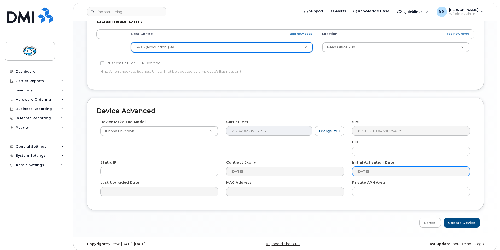
scroll to position [235, 0]
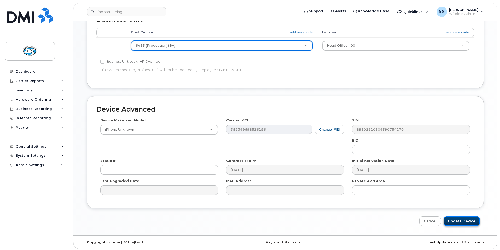
click at [462, 219] on input "Update Device" at bounding box center [461, 221] width 36 height 10
type input "Saving..."
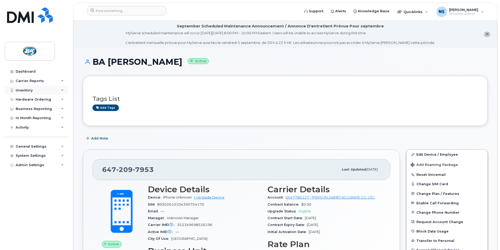
click at [31, 90] on div "Inventory" at bounding box center [24, 90] width 17 height 4
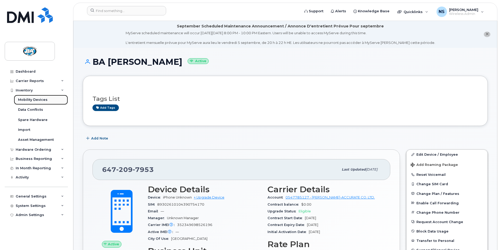
click at [28, 100] on div "Mobility Devices" at bounding box center [33, 99] width 30 height 5
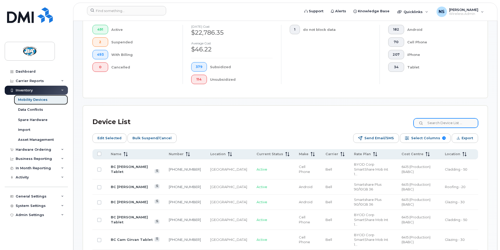
scroll to position [156, 0]
click at [450, 118] on input at bounding box center [445, 122] width 65 height 9
paste input "6820 (S"
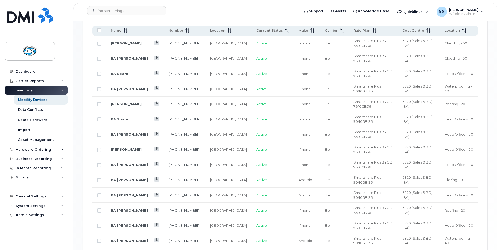
scroll to position [305, 0]
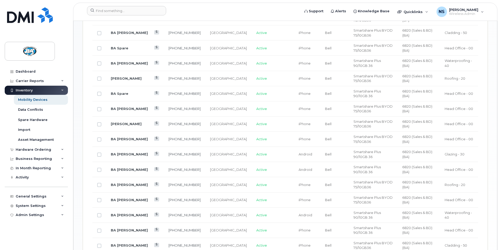
type input "6820 (S"
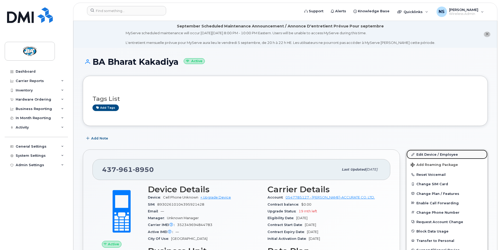
click at [434, 154] on link "Edit Device / Employee" at bounding box center [446, 154] width 81 height 9
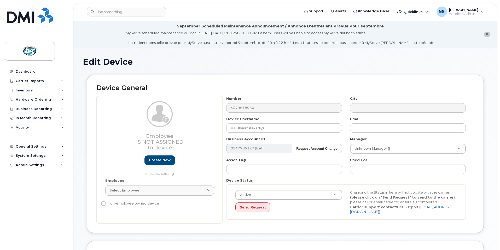
select select "13518064"
select select "13518071"
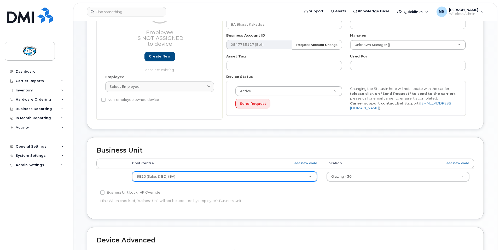
scroll to position [104, 0]
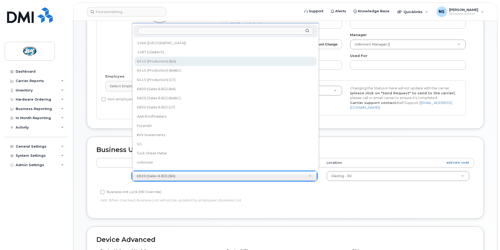
select select "13518061"
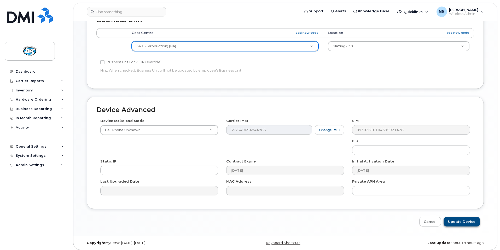
scroll to position [235, 0]
click at [461, 221] on input "Update Device" at bounding box center [461, 221] width 36 height 10
type input "Saving..."
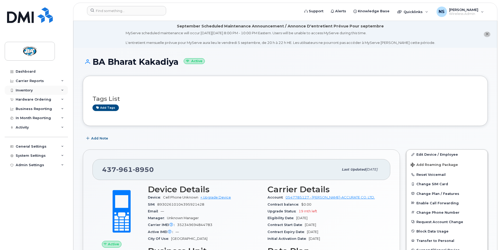
click at [23, 91] on div "Inventory" at bounding box center [24, 90] width 17 height 4
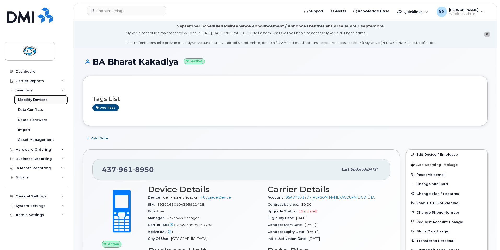
click at [22, 100] on div "Mobility Devices" at bounding box center [33, 99] width 30 height 5
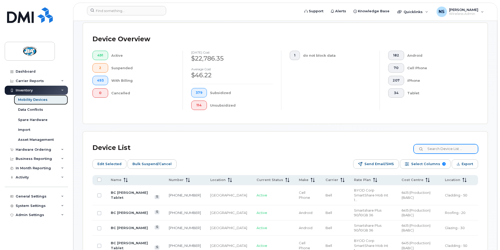
scroll to position [131, 0]
click at [453, 144] on input at bounding box center [445, 148] width 65 height 9
paste input "6820 (S"
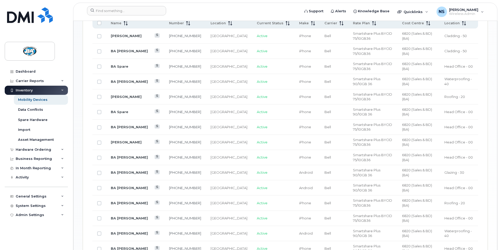
scroll to position [287, 0]
type input "6820 (S"
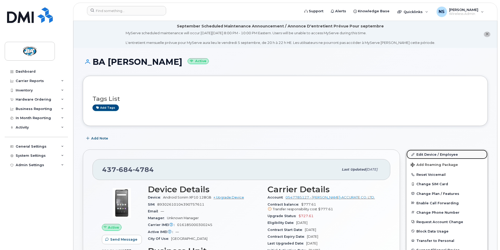
click at [443, 154] on link "Edit Device / Employee" at bounding box center [446, 154] width 81 height 9
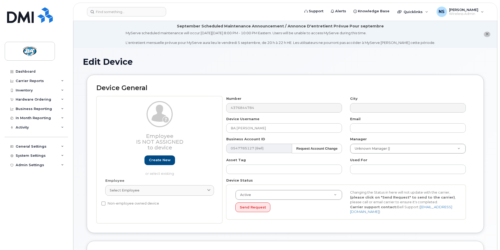
select select "13518064"
select select "29558526"
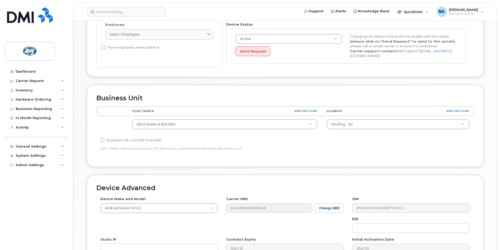
scroll to position [156, 0]
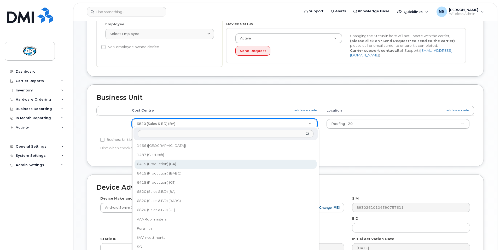
select select "13518061"
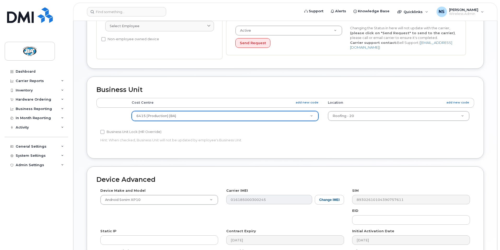
scroll to position [235, 0]
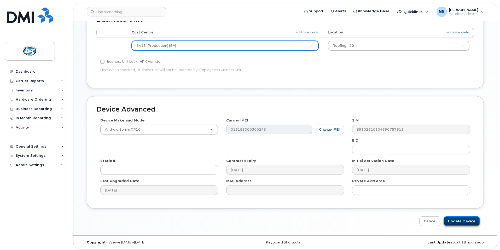
click at [457, 218] on input "Update Device" at bounding box center [461, 221] width 36 height 10
type input "Saving..."
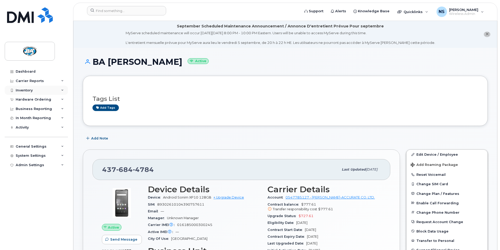
click at [18, 91] on div "Inventory" at bounding box center [24, 90] width 17 height 4
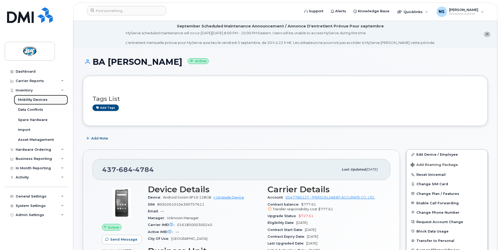
click at [24, 102] on div "Mobility Devices" at bounding box center [33, 99] width 30 height 5
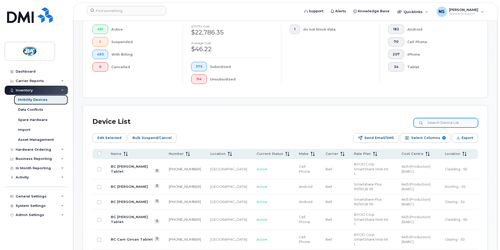
scroll to position [157, 0]
click at [442, 118] on input at bounding box center [445, 122] width 65 height 9
paste input "6820 (S"
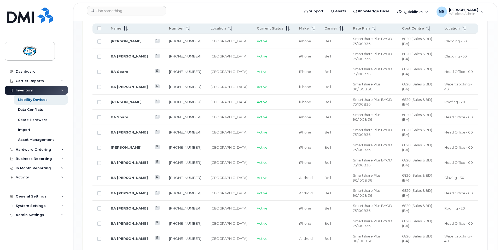
scroll to position [285, 0]
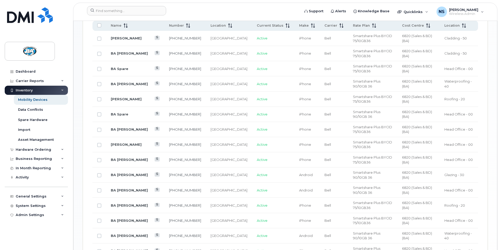
type input "6820 (S"
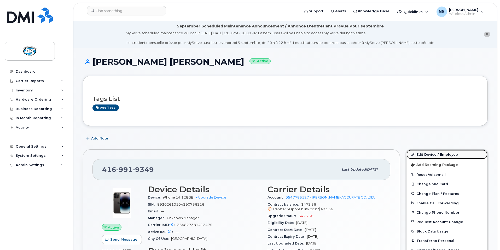
click at [424, 154] on link "Edit Device / Employee" at bounding box center [446, 154] width 81 height 9
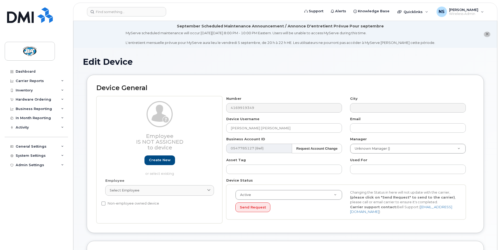
select select "13518064"
select select "13518072"
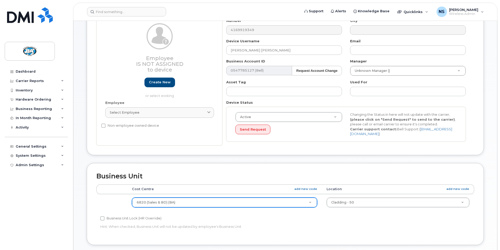
scroll to position [78, 0]
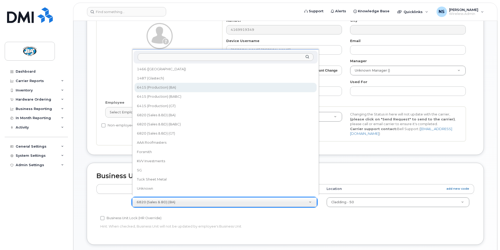
select select "13518061"
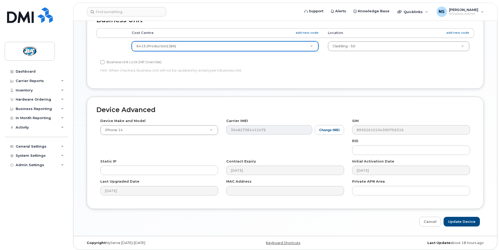
scroll to position [235, 0]
click at [465, 219] on input "Update Device" at bounding box center [461, 221] width 36 height 10
type input "Saving..."
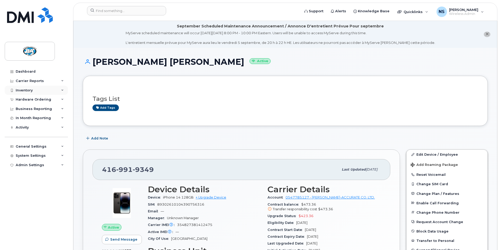
click at [24, 91] on div "Inventory" at bounding box center [24, 90] width 17 height 4
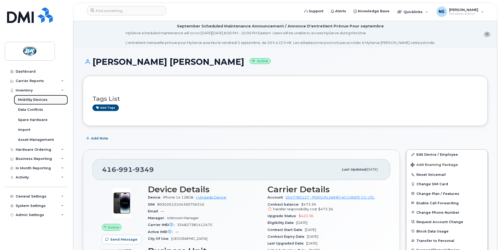
click at [23, 100] on div "Mobility Devices" at bounding box center [33, 99] width 30 height 5
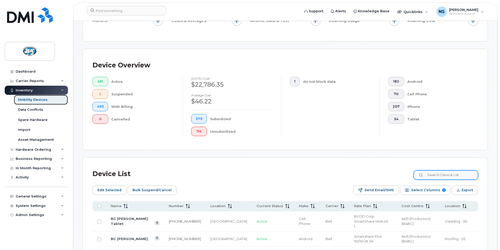
scroll to position [104, 0]
click at [436, 170] on input at bounding box center [445, 174] width 65 height 9
paste input "6820 (S"
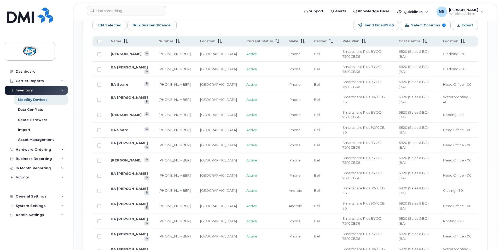
scroll to position [274, 0]
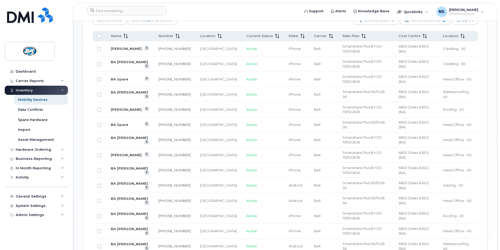
type input "6820 (S"
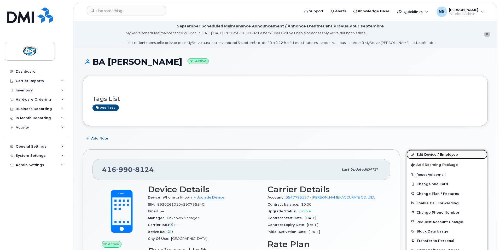
click at [438, 153] on link "Edit Device / Employee" at bounding box center [446, 154] width 81 height 9
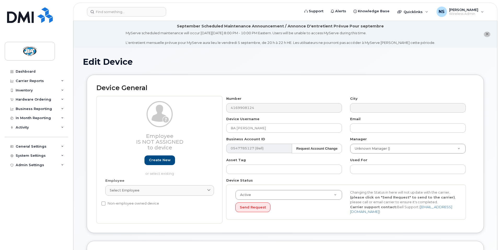
select select "13518064"
select select "13518072"
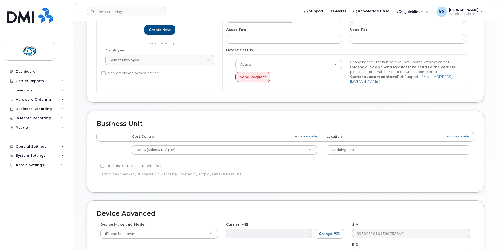
scroll to position [131, 0]
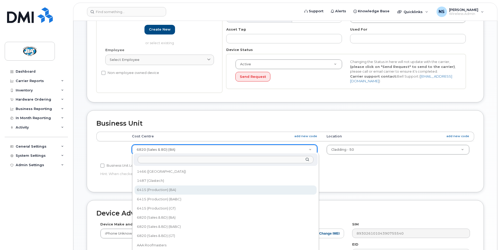
select select "13518061"
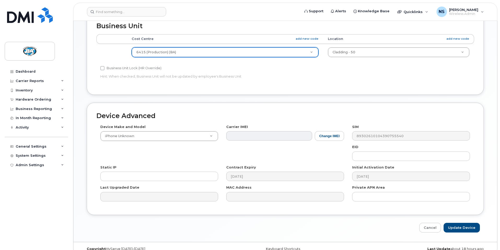
scroll to position [235, 0]
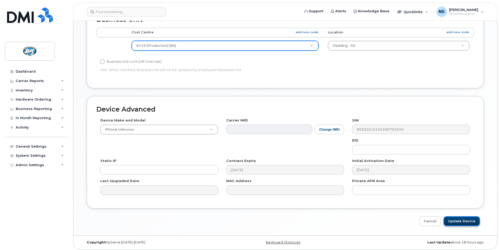
click at [457, 219] on input "Update Device" at bounding box center [461, 221] width 36 height 10
type input "Saving..."
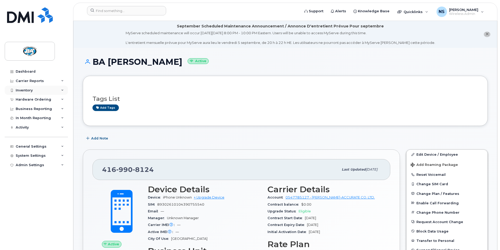
click at [21, 90] on div "Inventory" at bounding box center [24, 90] width 17 height 4
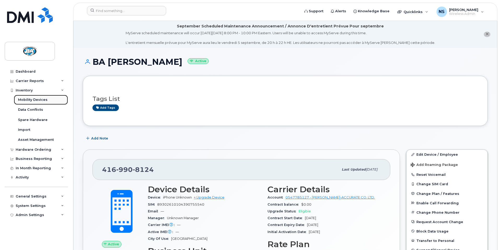
click at [22, 100] on div "Mobility Devices" at bounding box center [33, 99] width 30 height 5
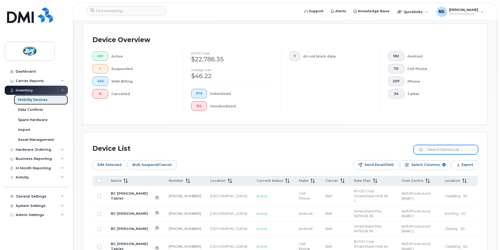
scroll to position [130, 0]
click at [454, 144] on input at bounding box center [445, 148] width 65 height 9
paste input "6820 (S"
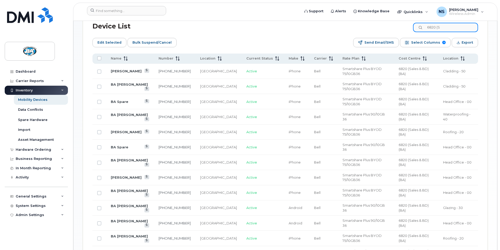
scroll to position [264, 0]
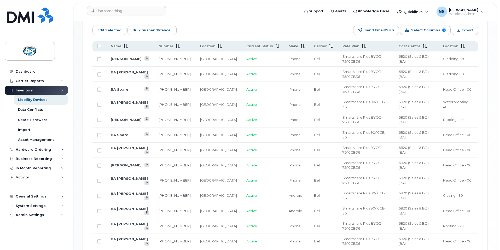
type input "6820 (S"
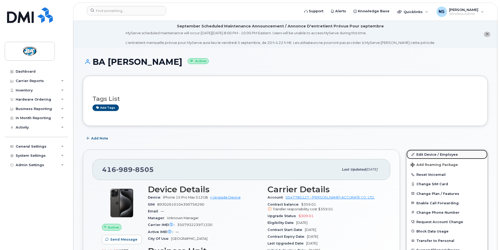
click at [429, 154] on link "Edit Device / Employee" at bounding box center [446, 154] width 81 height 9
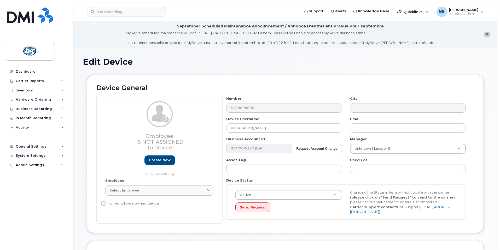
select select "13518064"
select select "29558528"
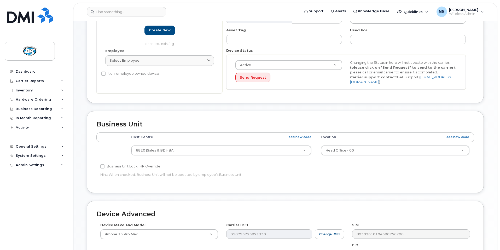
scroll to position [130, 0]
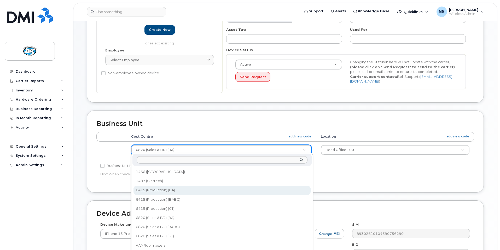
select select "13518061"
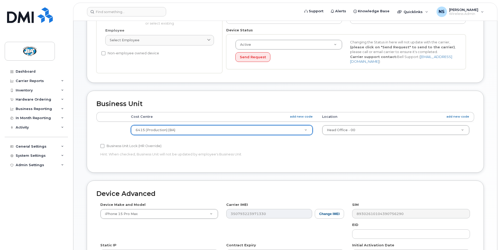
scroll to position [235, 0]
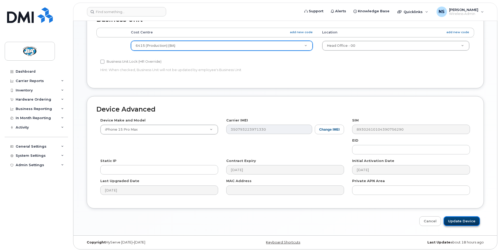
click at [462, 217] on input "Update Device" at bounding box center [461, 221] width 36 height 10
type input "Saving..."
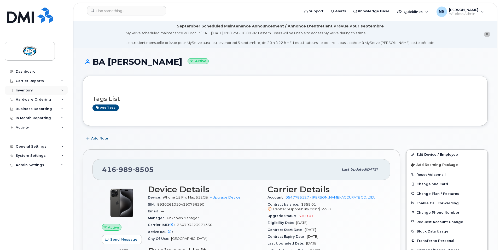
click at [27, 91] on div "Inventory" at bounding box center [24, 90] width 17 height 4
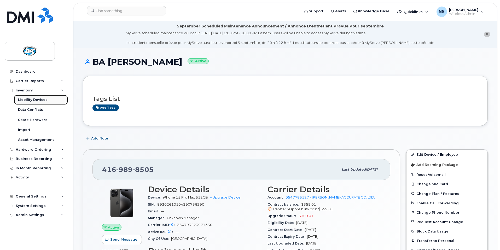
click at [26, 98] on div "Mobility Devices" at bounding box center [33, 99] width 30 height 5
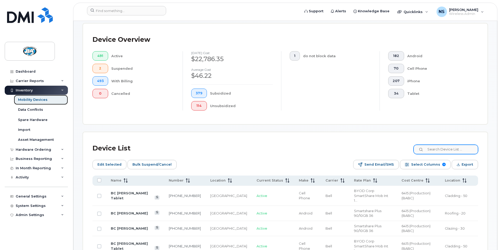
scroll to position [130, 0]
click at [440, 144] on input at bounding box center [445, 148] width 65 height 9
paste input "6820 (S"
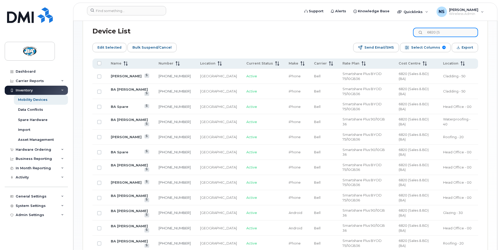
scroll to position [254, 0]
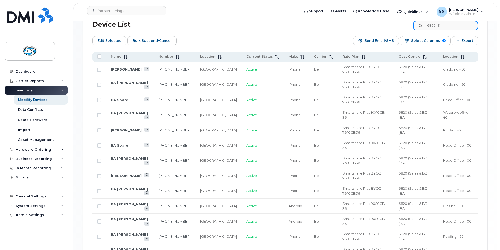
type input "6820 (S"
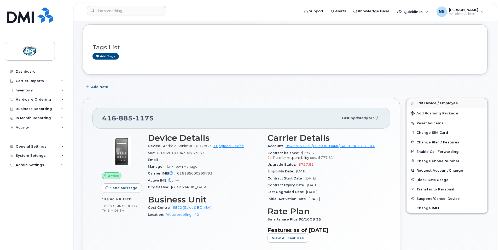
scroll to position [52, 0]
click at [428, 101] on link "Edit Device / Employee" at bounding box center [446, 102] width 81 height 9
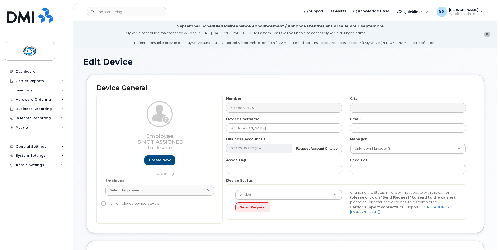
select select "13518064"
select select "29558527"
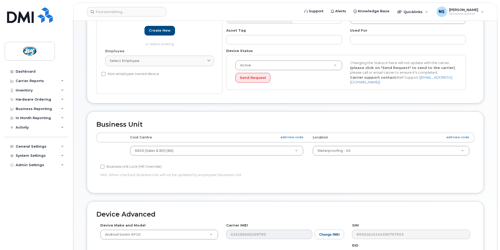
scroll to position [131, 0]
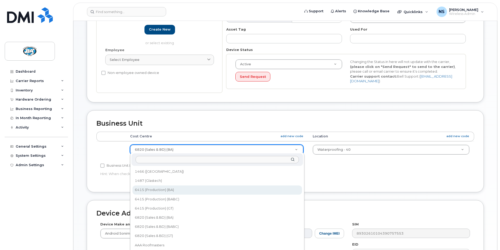
select select "13518061"
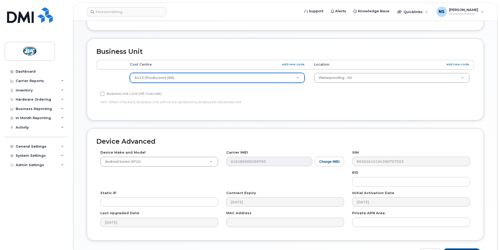
scroll to position [235, 0]
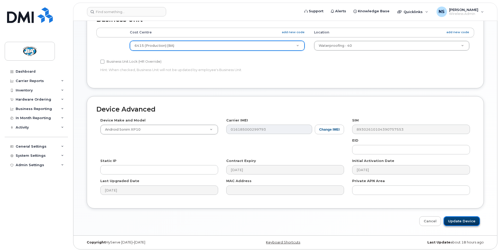
click at [460, 218] on input "Update Device" at bounding box center [461, 221] width 36 height 10
type input "Saving..."
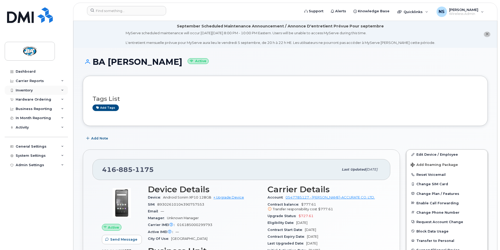
click at [17, 89] on div "Inventory" at bounding box center [24, 90] width 17 height 4
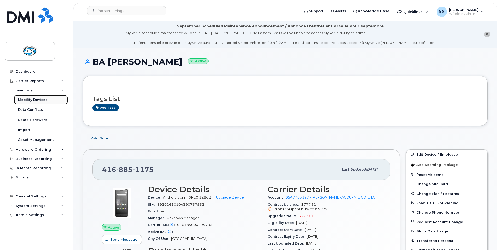
click at [28, 99] on div "Mobility Devices" at bounding box center [33, 99] width 30 height 5
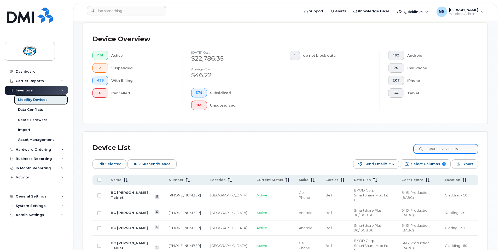
scroll to position [131, 0]
click at [443, 144] on input at bounding box center [445, 148] width 65 height 9
paste input "6820 (S"
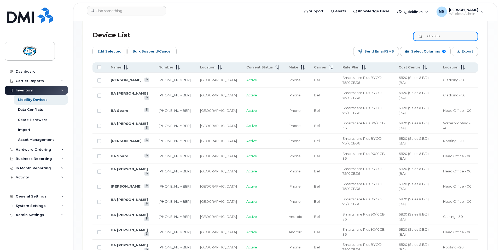
scroll to position [243, 0]
type input "6820 (S"
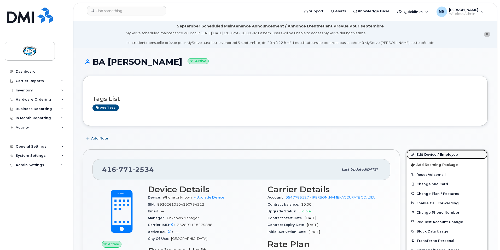
click at [433, 155] on link "Edit Device / Employee" at bounding box center [446, 154] width 81 height 9
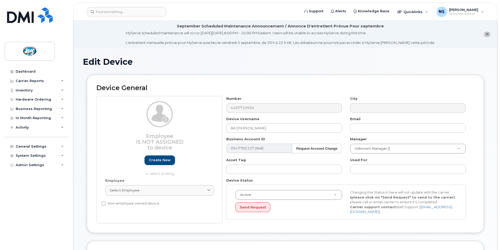
select select "13518064"
select select "29558528"
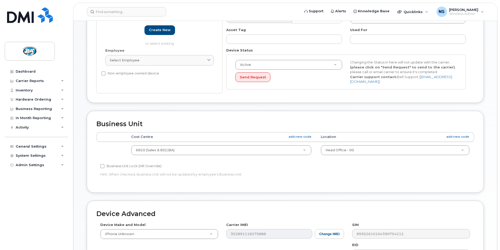
scroll to position [131, 0]
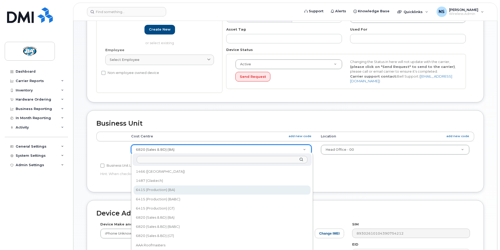
select select "13518061"
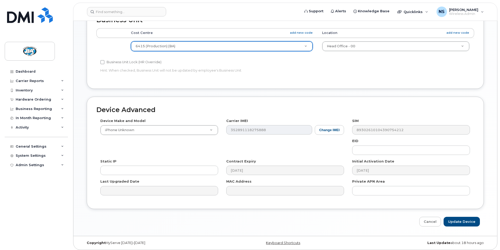
scroll to position [235, 0]
click at [460, 218] on input "Update Device" at bounding box center [461, 221] width 36 height 10
type input "Saving..."
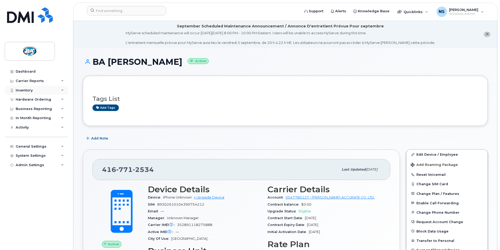
click at [27, 89] on div "Inventory" at bounding box center [24, 90] width 17 height 4
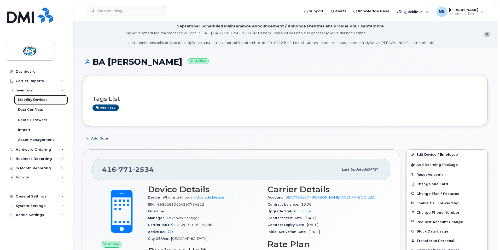
click at [28, 101] on div "Mobility Devices" at bounding box center [33, 99] width 30 height 5
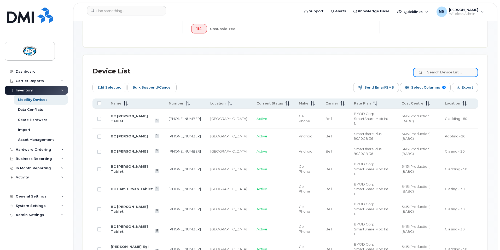
click at [446, 68] on input at bounding box center [445, 72] width 65 height 9
paste input "6820 (S"
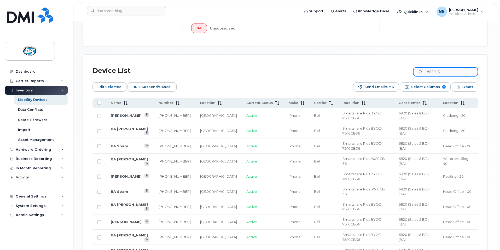
type input "6820 (S"
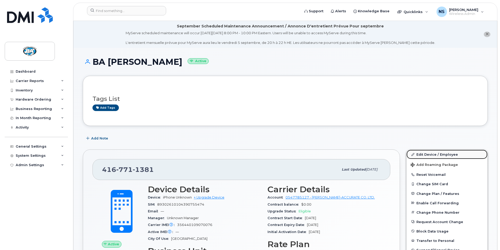
click at [447, 153] on link "Edit Device / Employee" at bounding box center [446, 154] width 81 height 9
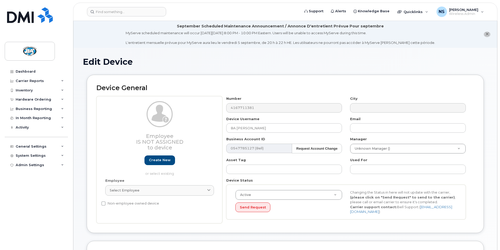
select select "13518064"
select select "29558526"
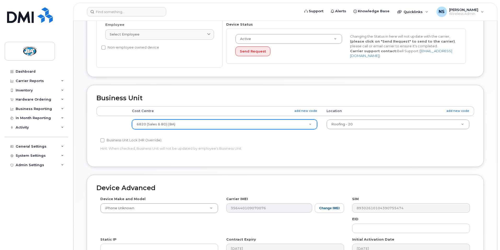
scroll to position [156, 0]
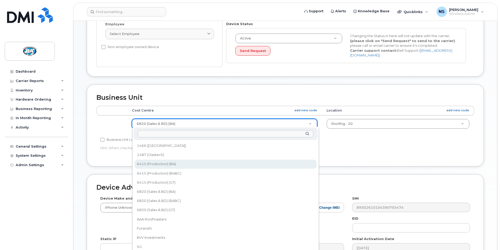
select select "13518061"
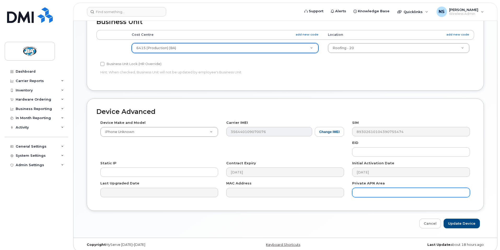
scroll to position [235, 0]
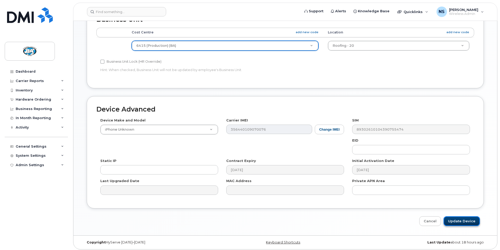
click at [457, 220] on input "Update Device" at bounding box center [461, 221] width 36 height 10
type input "Saving..."
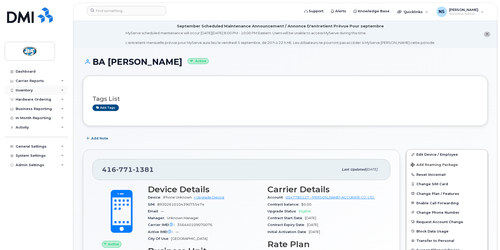
click at [24, 90] on div "Inventory" at bounding box center [24, 90] width 17 height 4
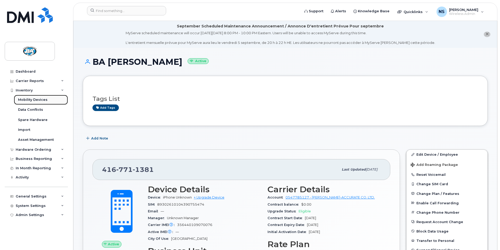
click at [26, 100] on div "Mobility Devices" at bounding box center [33, 99] width 30 height 5
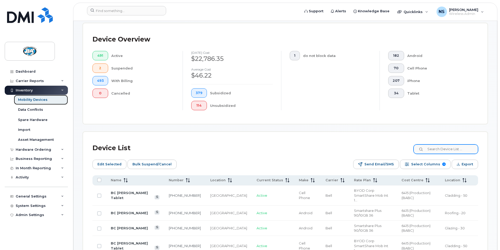
scroll to position [131, 0]
click at [441, 144] on input at bounding box center [445, 148] width 65 height 9
paste input "6820 (S"
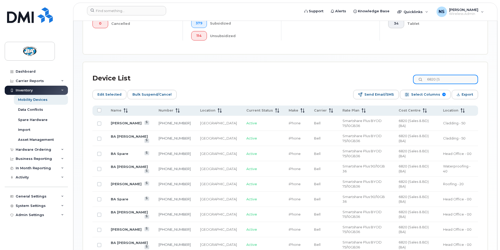
scroll to position [223, 0]
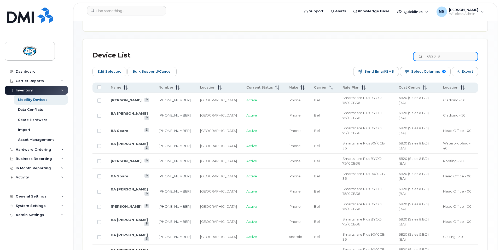
type input "6820 (S"
click at [118, 248] on link "BA [PERSON_NAME]" at bounding box center [129, 250] width 37 height 4
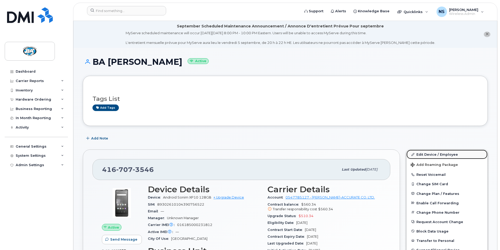
click at [433, 153] on link "Edit Device / Employee" at bounding box center [446, 154] width 81 height 9
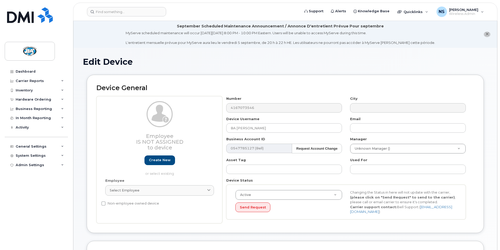
select select "13518064"
select select "29558528"
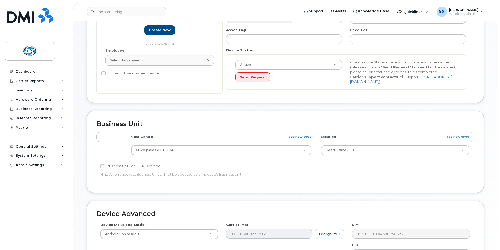
scroll to position [130, 0]
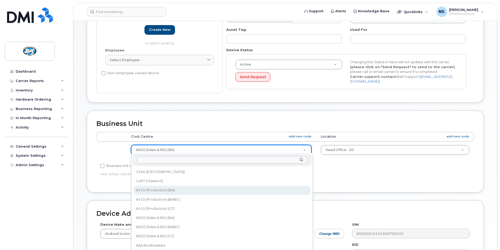
select select "13518061"
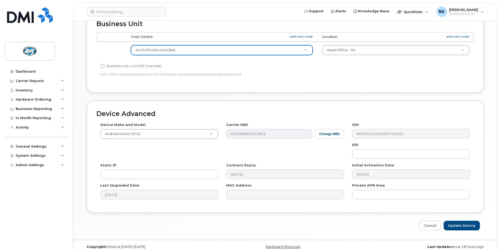
scroll to position [235, 0]
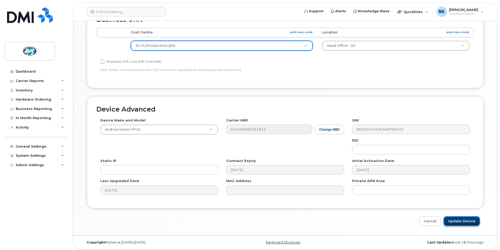
click at [463, 217] on input "Update Device" at bounding box center [461, 221] width 36 height 10
type input "Saving..."
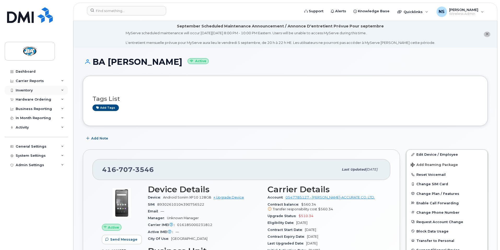
click at [28, 90] on div "Inventory" at bounding box center [24, 90] width 17 height 4
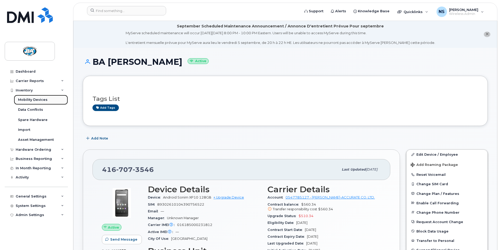
click at [27, 99] on div "Mobility Devices" at bounding box center [33, 99] width 30 height 5
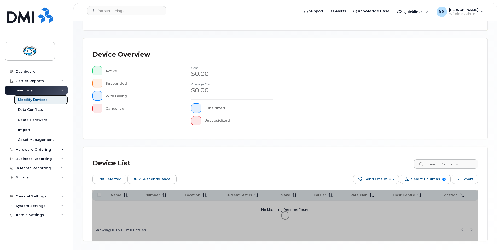
scroll to position [102, 0]
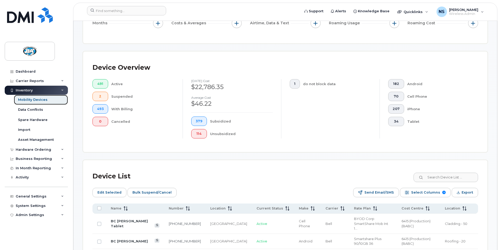
scroll to position [114, 0]
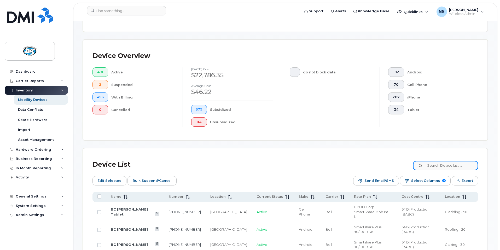
click at [446, 161] on input at bounding box center [445, 165] width 65 height 9
paste input "6820 (S"
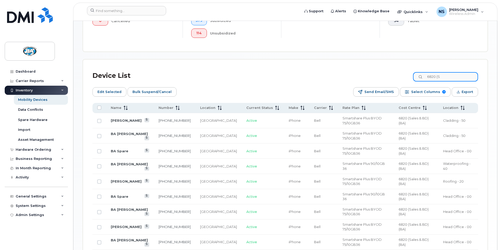
scroll to position [212, 0]
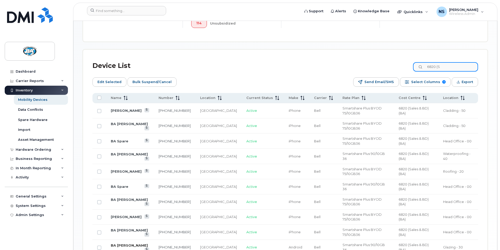
type input "6820 (S"
click at [122, 243] on link "BA Keshvi Parikh" at bounding box center [129, 245] width 37 height 4
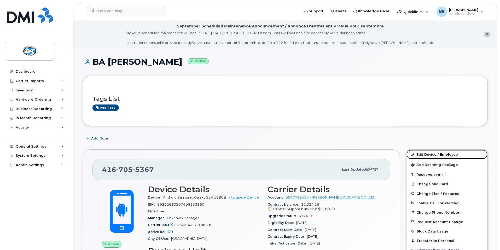
click at [428, 154] on link "Edit Device / Employee" at bounding box center [446, 154] width 81 height 9
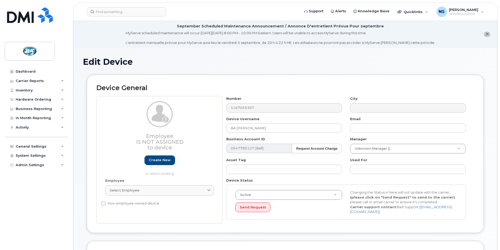
select select "13518064"
select select "13518071"
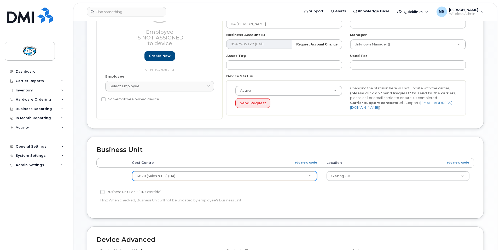
scroll to position [104, 0]
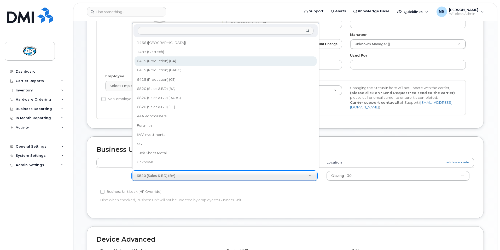
select select "13518061"
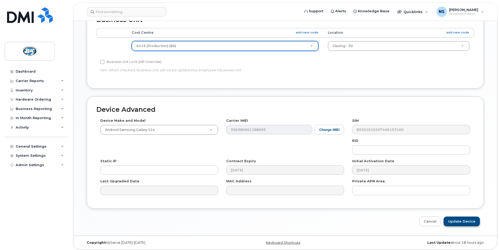
scroll to position [235, 0]
click at [468, 219] on input "Update Device" at bounding box center [461, 221] width 36 height 10
type input "Saving..."
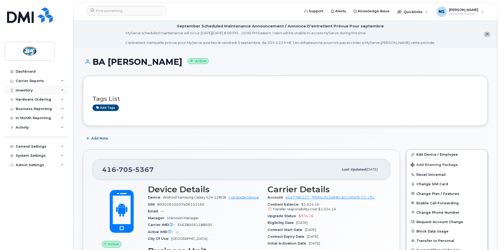
click at [19, 90] on div "Inventory" at bounding box center [24, 90] width 17 height 4
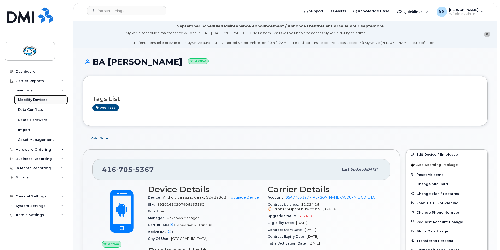
click at [20, 97] on link "Mobility Devices" at bounding box center [41, 100] width 54 height 10
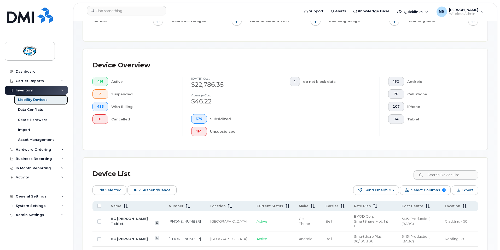
scroll to position [104, 0]
click at [446, 171] on input at bounding box center [445, 174] width 65 height 9
paste input "6820 (S"
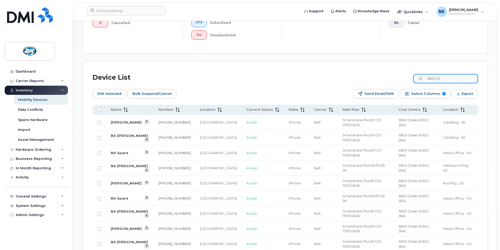
scroll to position [202, 0]
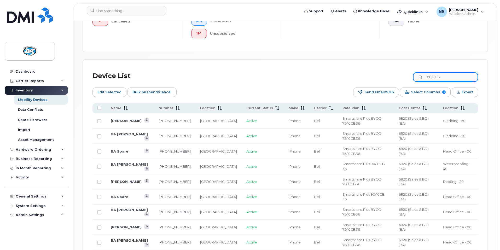
type input "6820 (S"
click at [136, 238] on link "BA [PERSON_NAME]" at bounding box center [129, 240] width 37 height 4
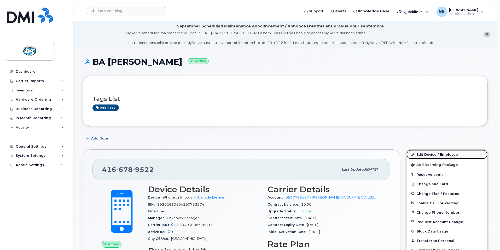
click at [422, 154] on link "Edit Device / Employee" at bounding box center [446, 154] width 81 height 9
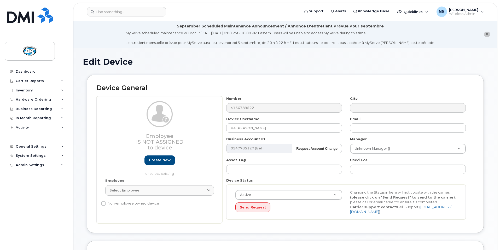
select select "13518064"
select select "29558528"
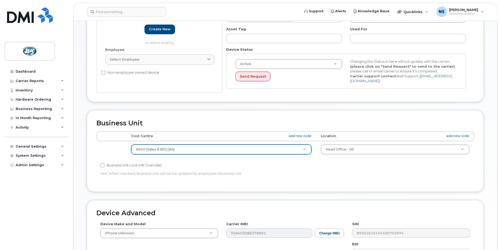
scroll to position [131, 0]
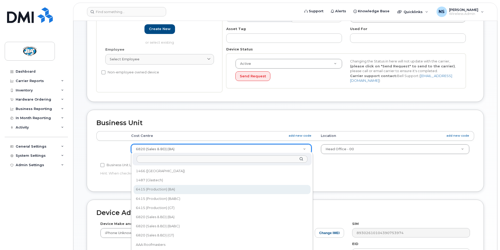
select select "13518061"
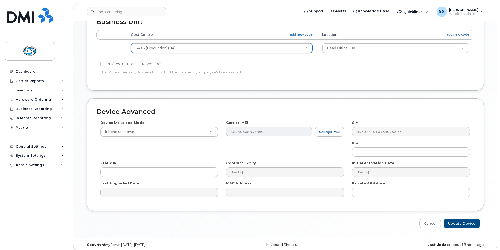
scroll to position [235, 0]
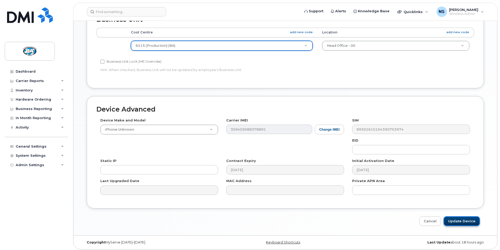
click at [458, 217] on input "Update Device" at bounding box center [461, 221] width 36 height 10
type input "Saving..."
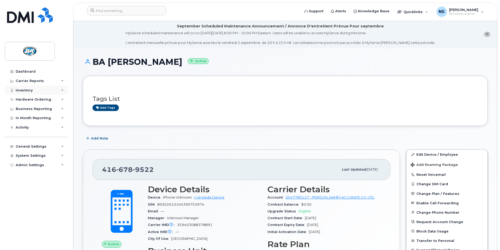
click at [27, 91] on div "Inventory" at bounding box center [24, 90] width 17 height 4
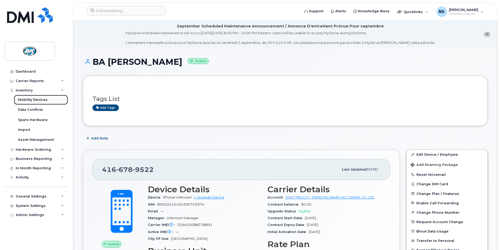
click at [27, 98] on div "Mobility Devices" at bounding box center [33, 99] width 30 height 5
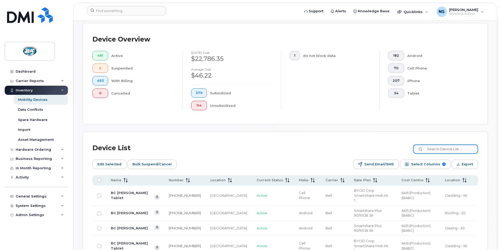
click at [452, 144] on input at bounding box center [445, 148] width 65 height 9
paste input "6820 (S"
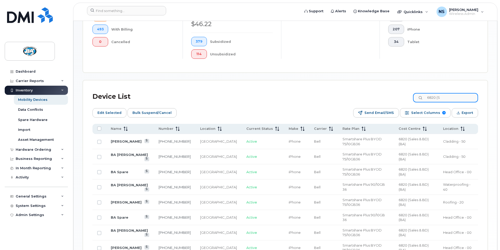
scroll to position [192, 0]
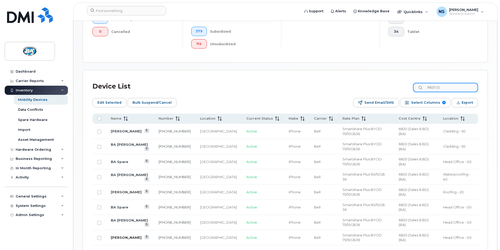
type input "6820 (S"
click at [119, 235] on link "[PERSON_NAME]" at bounding box center [126, 237] width 31 height 4
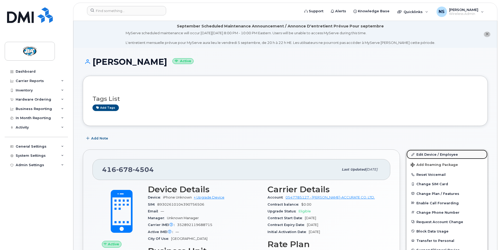
click at [427, 154] on link "Edit Device / Employee" at bounding box center [446, 154] width 81 height 9
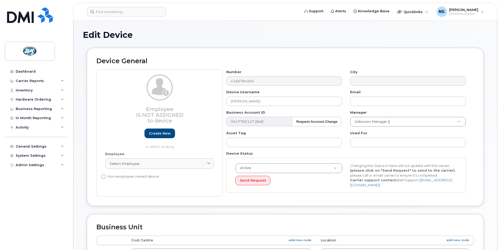
select select "13518064"
select select "29558528"
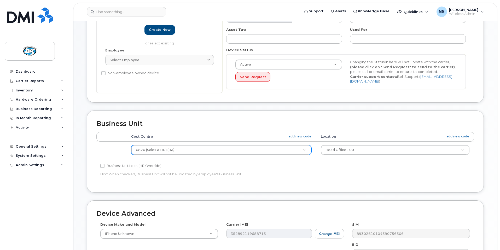
scroll to position [131, 0]
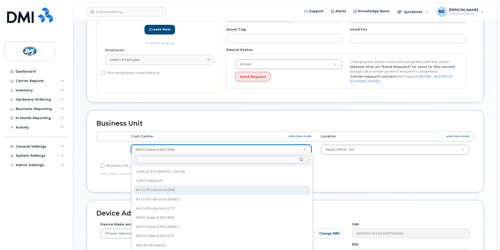
select select "13518061"
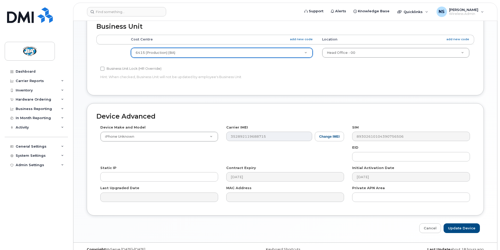
scroll to position [235, 0]
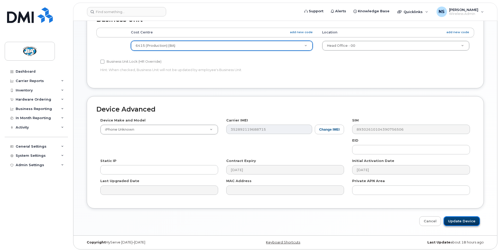
click at [469, 220] on input "Update Device" at bounding box center [461, 221] width 36 height 10
type input "Saving..."
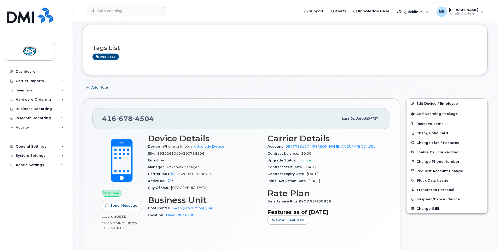
scroll to position [51, 0]
click at [28, 90] on div "Inventory" at bounding box center [24, 90] width 17 height 4
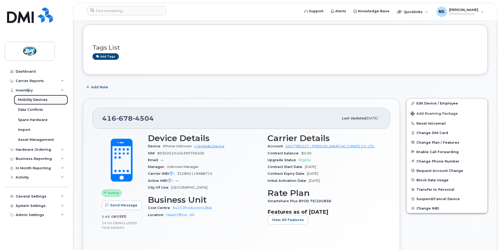
drag, startPoint x: 28, startPoint y: 90, endPoint x: 26, endPoint y: 100, distance: 10.7
click at [26, 100] on div "Mobility Devices" at bounding box center [33, 99] width 30 height 5
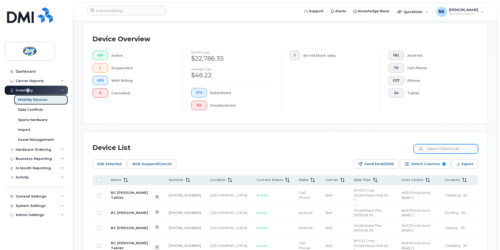
scroll to position [131, 0]
paste input "6820 (S"
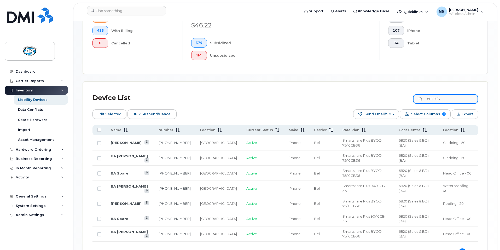
scroll to position [181, 0]
type input "6820 (S"
click at [129, 229] on link "BA [PERSON_NAME]" at bounding box center [129, 231] width 37 height 4
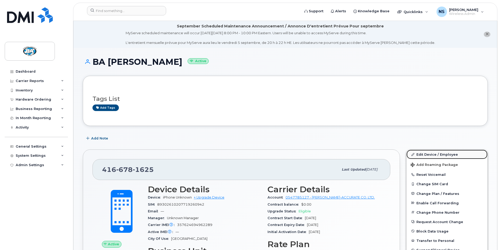
click at [429, 154] on link "Edit Device / Employee" at bounding box center [446, 154] width 81 height 9
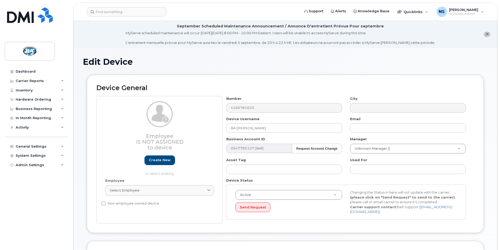
select select "13518064"
select select "29558528"
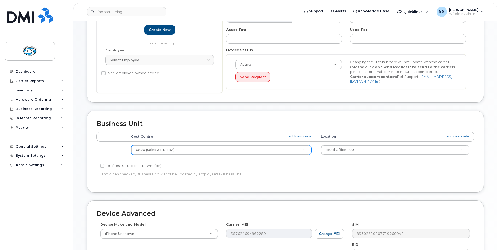
scroll to position [131, 0]
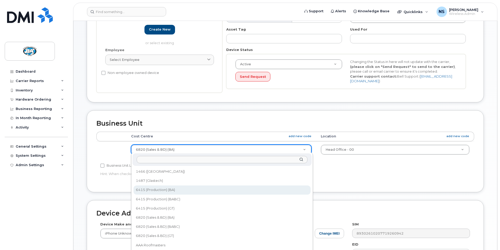
select select "13518061"
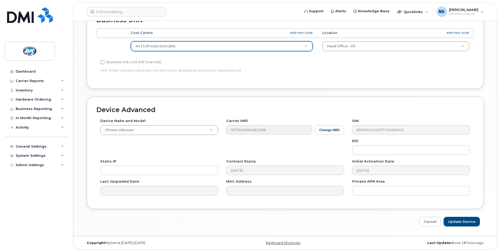
scroll to position [235, 0]
click at [457, 219] on input "Update Device" at bounding box center [461, 221] width 36 height 10
type input "Saving..."
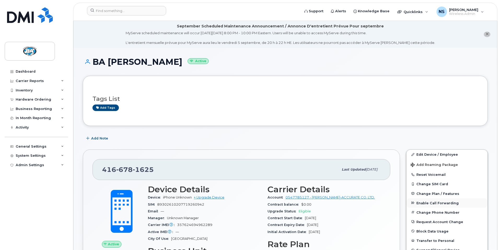
drag, startPoint x: 443, startPoint y: 202, endPoint x: 440, endPoint y: 203, distance: 3.1
drag, startPoint x: 440, startPoint y: 203, endPoint x: 431, endPoint y: 203, distance: 8.6
drag, startPoint x: 431, startPoint y: 203, endPoint x: 358, endPoint y: 143, distance: 94.5
drag, startPoint x: 424, startPoint y: 154, endPoint x: 418, endPoint y: 154, distance: 6.0
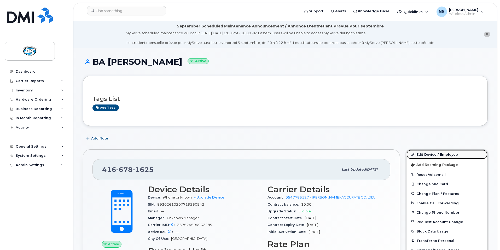
click at [424, 154] on link "Edit Device / Employee" at bounding box center [446, 154] width 81 height 9
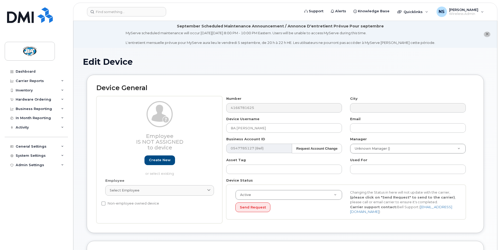
select select "13518061"
select select "29558528"
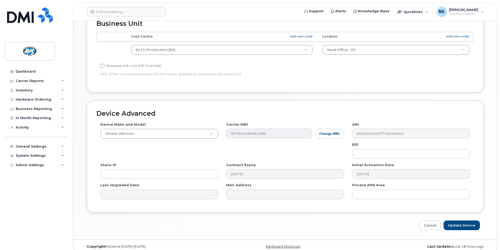
scroll to position [235, 0]
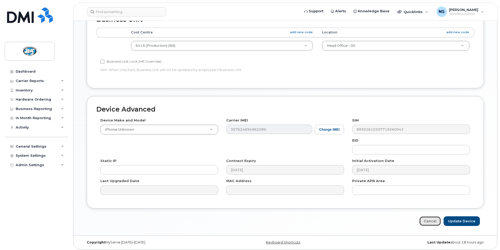
click at [434, 219] on link "Cancel" at bounding box center [430, 221] width 22 height 10
click at [26, 89] on div "Inventory" at bounding box center [24, 90] width 17 height 4
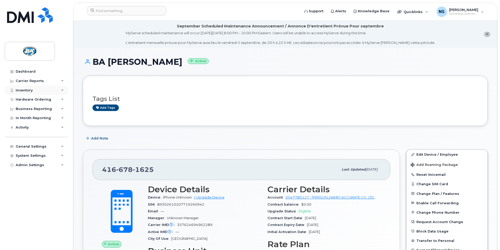
click at [25, 89] on div "Inventory" at bounding box center [24, 90] width 17 height 4
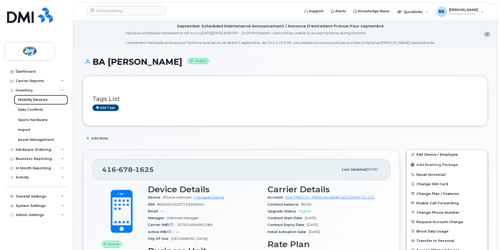
click at [25, 98] on div "Mobility Devices" at bounding box center [33, 99] width 30 height 5
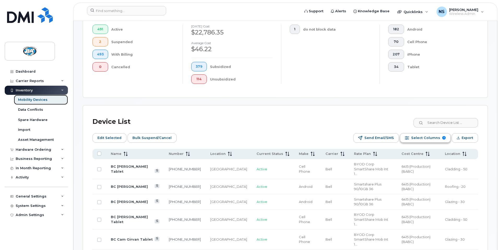
scroll to position [157, 0]
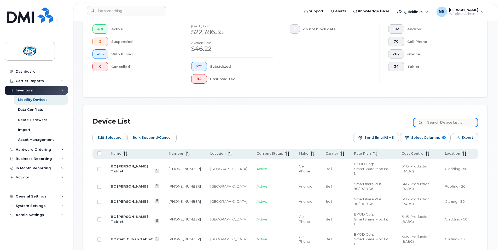
click at [450, 118] on input at bounding box center [445, 122] width 65 height 9
paste input "6820 (S"
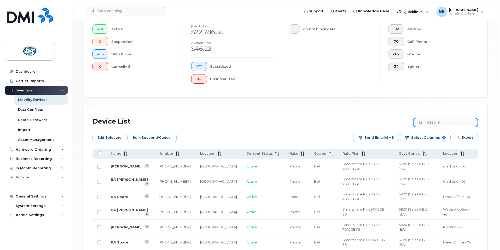
type input "6820 (S"
click at [123, 240] on link "BA Spare" at bounding box center [119, 242] width 17 height 4
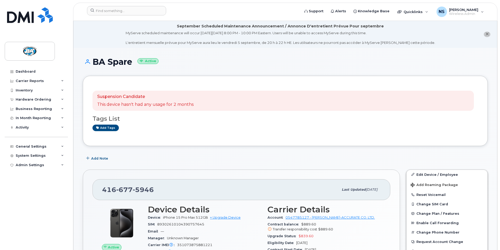
drag, startPoint x: 276, startPoint y: 239, endPoint x: 216, endPoint y: 157, distance: 101.9
click at [216, 157] on div "Add Note" at bounding box center [285, 158] width 405 height 9
click at [423, 174] on link "Edit Device / Employee" at bounding box center [446, 174] width 81 height 9
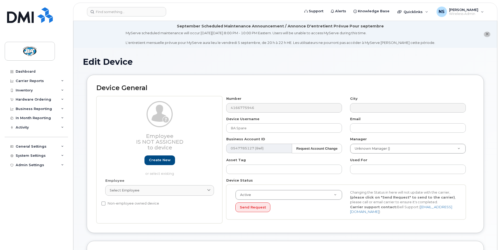
select select "13518064"
select select "29558528"
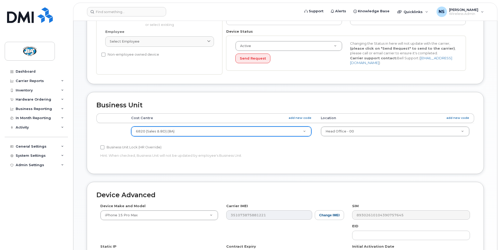
scroll to position [149, 0]
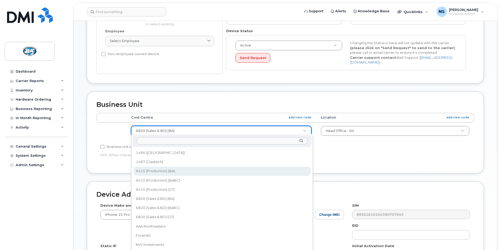
select select "13518061"
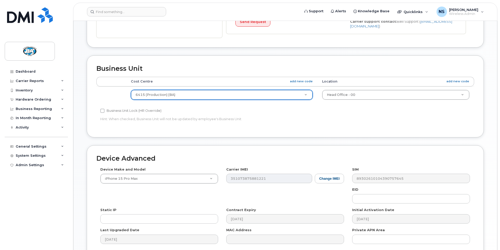
scroll to position [235, 0]
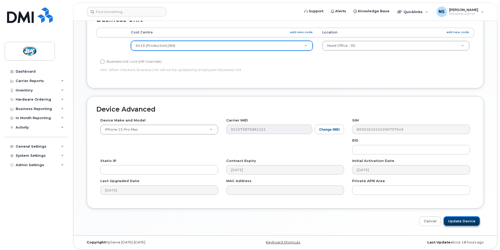
click at [461, 219] on input "Update Device" at bounding box center [461, 221] width 36 height 10
type input "Saving..."
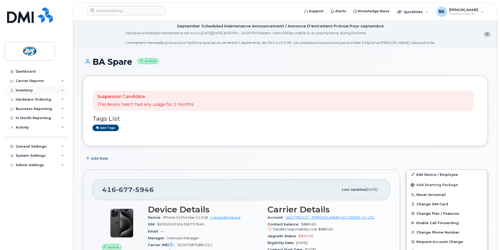
click at [23, 91] on div "Inventory" at bounding box center [24, 90] width 17 height 4
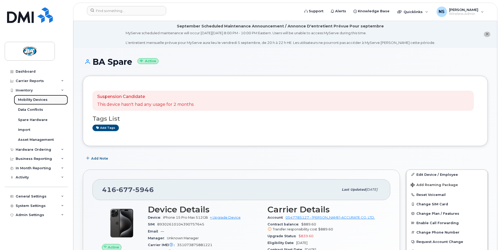
click at [21, 100] on div "Mobility Devices" at bounding box center [33, 99] width 30 height 5
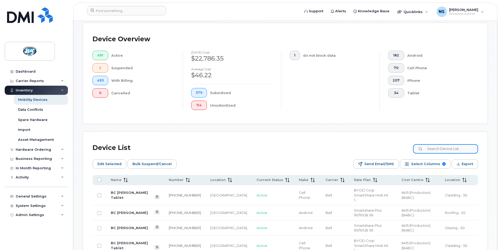
scroll to position [131, 0]
click at [457, 147] on input at bounding box center [445, 148] width 65 height 9
paste input "6820 (S"
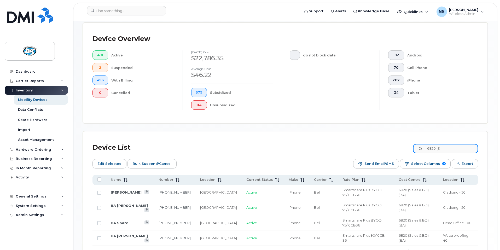
type input "6820 (S"
click at [125, 250] on link "[PERSON_NAME]" at bounding box center [126, 253] width 31 height 4
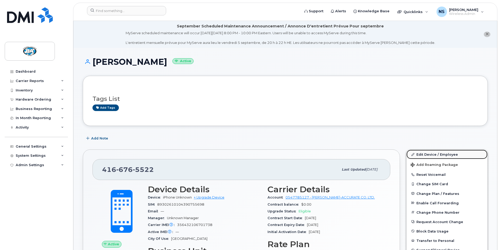
click at [424, 154] on link "Edit Device / Employee" at bounding box center [446, 154] width 81 height 9
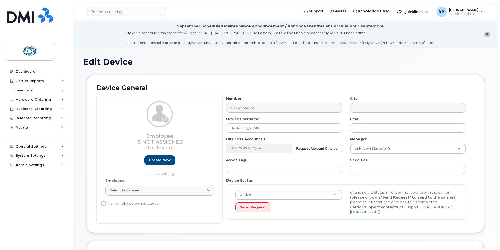
select select "13518064"
select select "29558526"
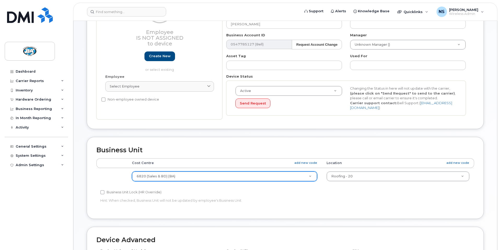
scroll to position [104, 0]
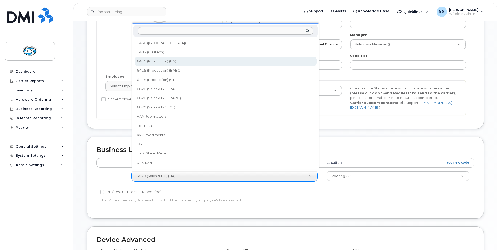
select select "13518061"
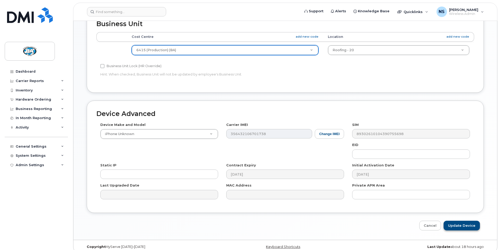
scroll to position [230, 0]
click at [455, 222] on input "Update Device" at bounding box center [461, 225] width 36 height 10
type input "Saving..."
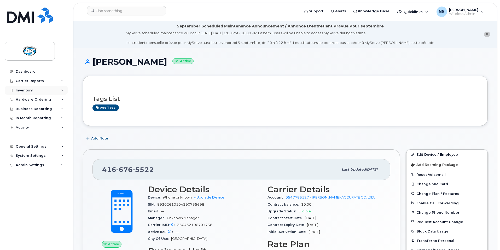
click at [20, 90] on div "Inventory" at bounding box center [24, 90] width 17 height 4
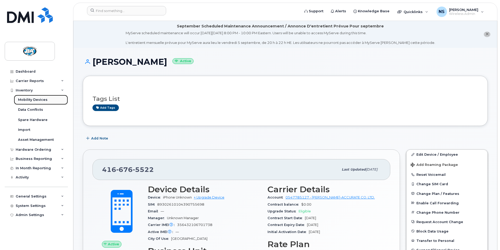
click at [23, 100] on div "Mobility Devices" at bounding box center [33, 99] width 30 height 5
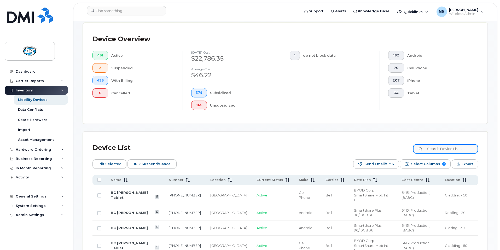
scroll to position [131, 0]
paste input "6820 (S"
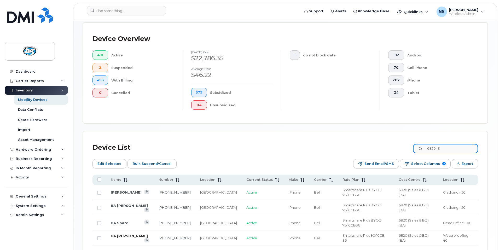
type input "6820 (S"
click at [121, 234] on link "BA Ravi Khatri" at bounding box center [129, 236] width 37 height 4
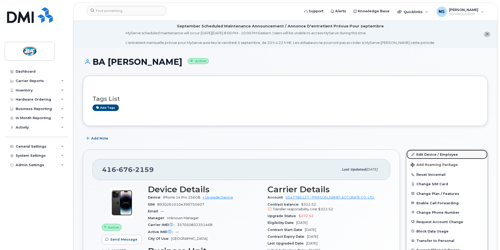
click at [425, 154] on link "Edit Device / Employee" at bounding box center [446, 154] width 81 height 9
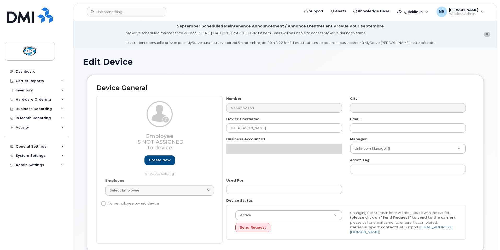
select select "13518064"
select select "29558527"
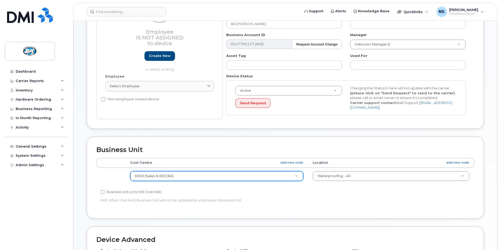
scroll to position [104, 0]
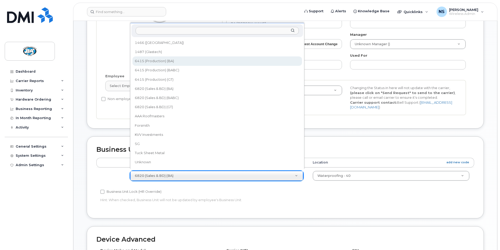
select select "13518061"
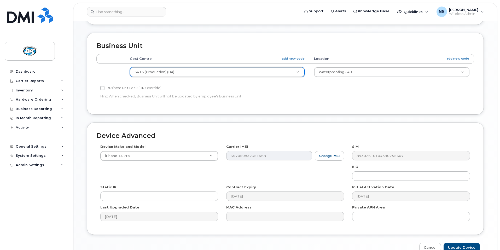
scroll to position [209, 0]
click at [465, 243] on input "Update Device" at bounding box center [461, 247] width 36 height 10
type input "Saving..."
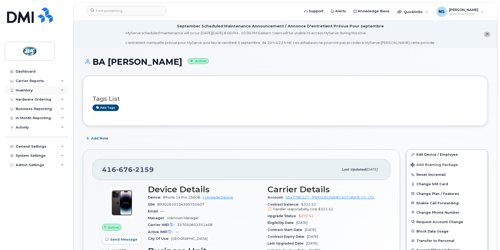
click at [22, 87] on div "Inventory" at bounding box center [36, 90] width 63 height 9
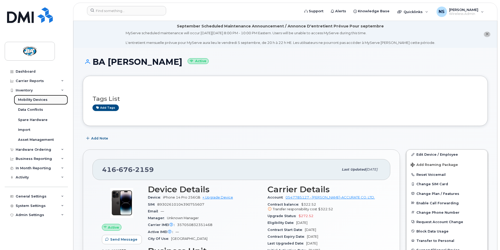
click at [24, 99] on div "Mobility Devices" at bounding box center [33, 99] width 30 height 5
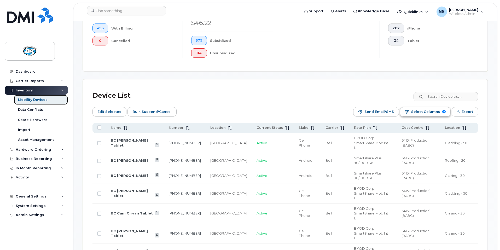
scroll to position [183, 0]
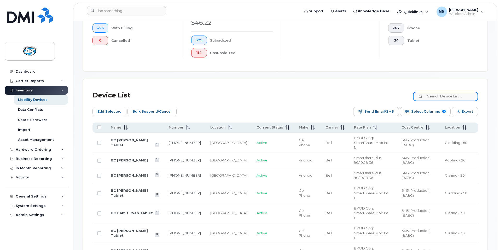
click at [446, 92] on input at bounding box center [445, 96] width 65 height 9
paste input "6820 (S"
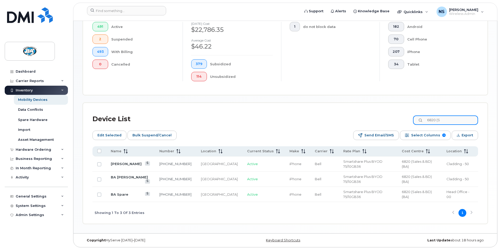
scroll to position [140, 0]
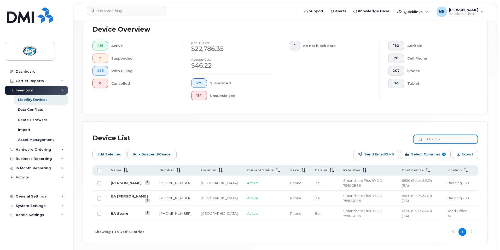
type input "6820 (S"
click at [118, 211] on link "BA Spare" at bounding box center [119, 213] width 17 height 4
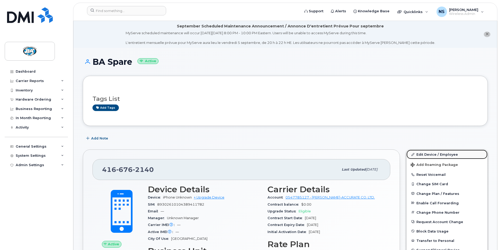
click at [427, 154] on link "Edit Device / Employee" at bounding box center [446, 154] width 81 height 9
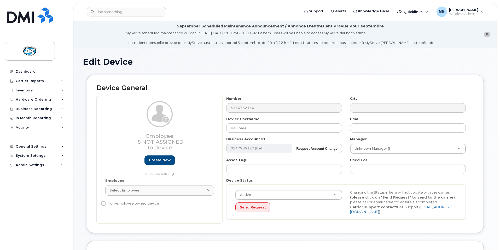
select select "13518064"
select select "29558528"
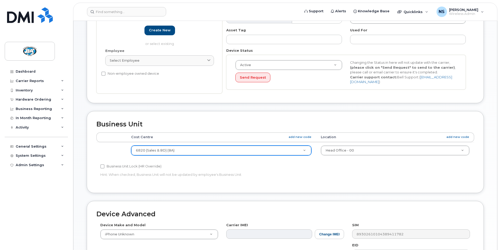
scroll to position [130, 0]
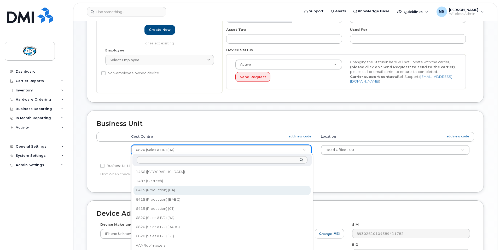
select select "13518061"
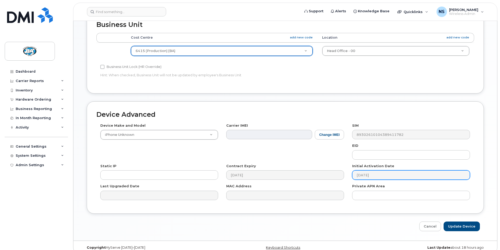
scroll to position [235, 0]
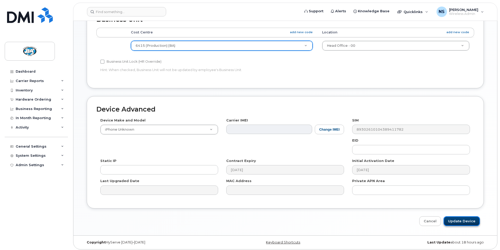
click at [464, 219] on input "Update Device" at bounding box center [461, 221] width 36 height 10
type input "Saving..."
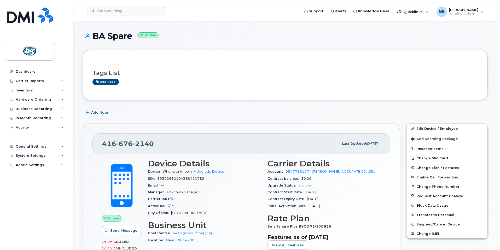
scroll to position [26, 0]
click at [26, 91] on div "Inventory" at bounding box center [24, 90] width 17 height 4
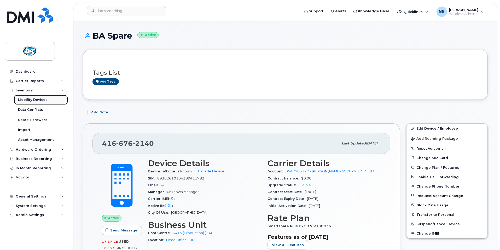
click at [25, 101] on div "Mobility Devices" at bounding box center [33, 99] width 30 height 5
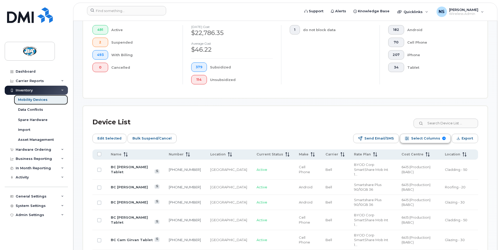
scroll to position [156, 0]
click at [439, 119] on input at bounding box center [445, 122] width 65 height 9
paste input "6820 (S"
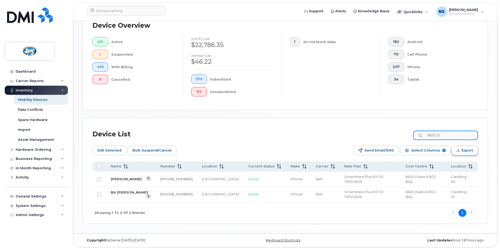
scroll to position [130, 0]
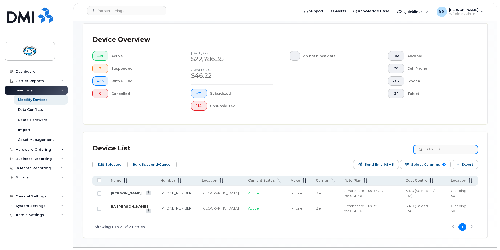
type input "6820 (S"
click at [120, 204] on link "BA [PERSON_NAME]" at bounding box center [129, 206] width 37 height 4
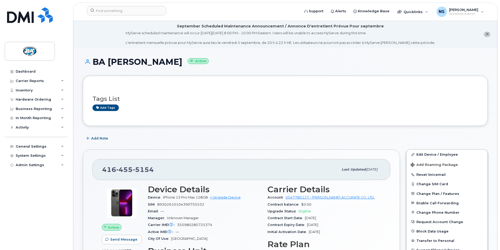
drag, startPoint x: 0, startPoint y: 0, endPoint x: 120, endPoint y: 196, distance: 229.9
drag, startPoint x: 120, startPoint y: 196, endPoint x: 255, endPoint y: 135, distance: 147.9
click at [255, 135] on div "Add Note" at bounding box center [285, 138] width 405 height 9
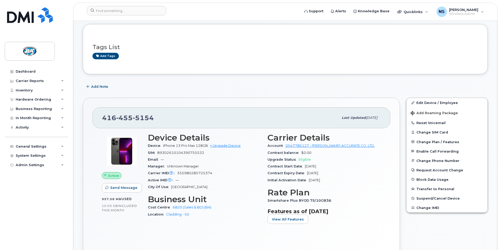
scroll to position [52, 0]
click at [448, 101] on link "Edit Device / Employee" at bounding box center [446, 101] width 81 height 9
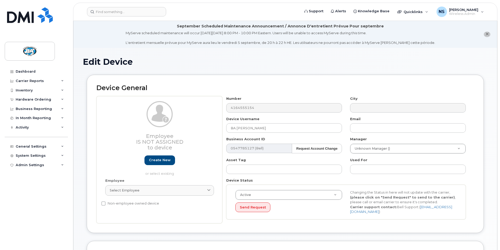
select select "13518064"
select select "13518072"
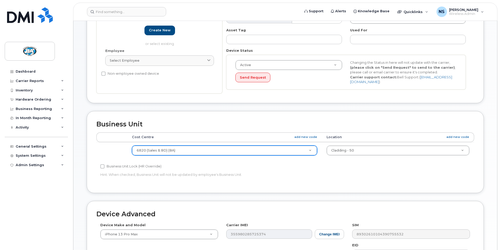
scroll to position [131, 0]
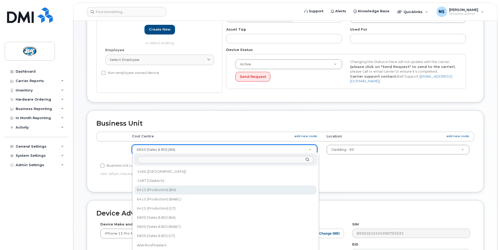
select select "13518061"
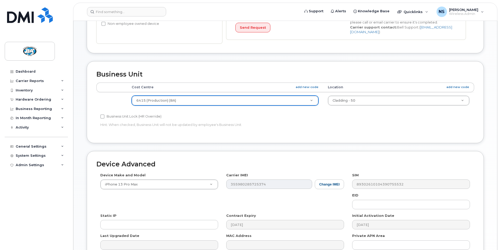
scroll to position [235, 0]
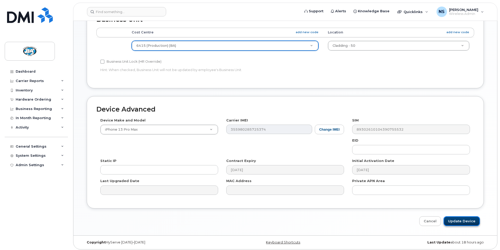
click at [456, 220] on input "Update Device" at bounding box center [461, 221] width 36 height 10
type input "Saving..."
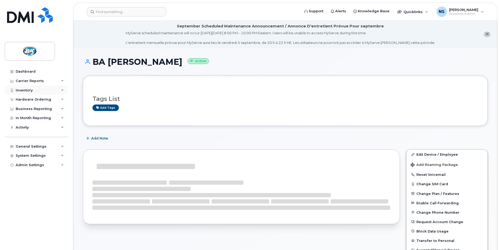
click at [22, 90] on div "Inventory" at bounding box center [24, 90] width 17 height 4
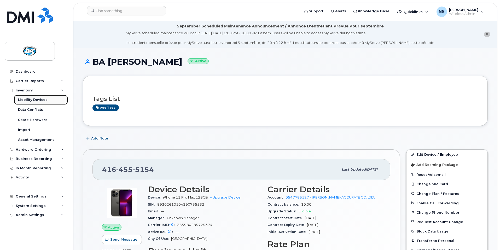
click at [27, 100] on div "Mobility Devices" at bounding box center [33, 99] width 30 height 5
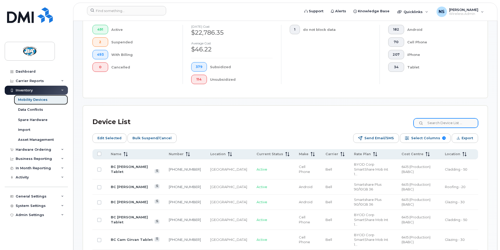
scroll to position [156, 0]
paste input "6820 (S"
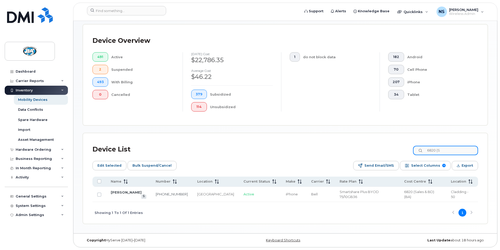
scroll to position [119, 0]
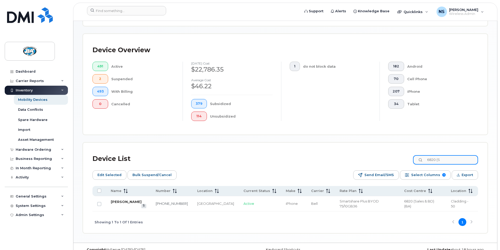
type input "6820 (S"
click at [132, 200] on link "[PERSON_NAME]" at bounding box center [126, 202] width 31 height 4
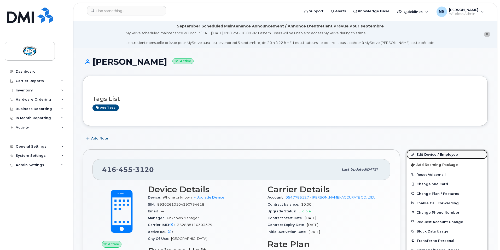
click at [425, 154] on link "Edit Device / Employee" at bounding box center [446, 154] width 81 height 9
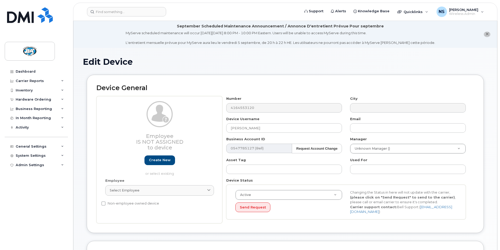
select select "13518064"
select select "13518072"
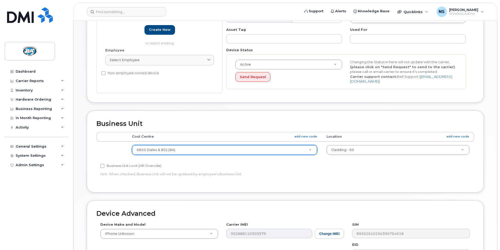
scroll to position [131, 0]
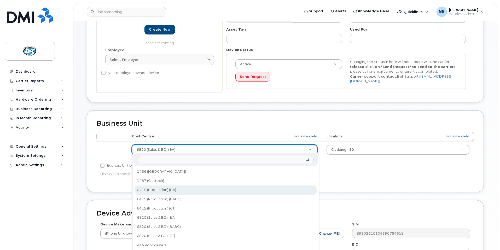
select select "13518061"
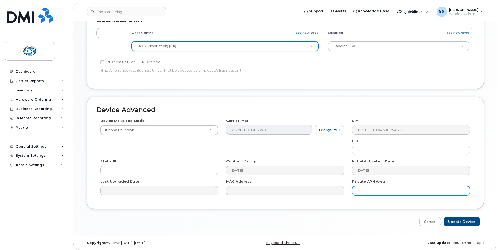
scroll to position [235, 0]
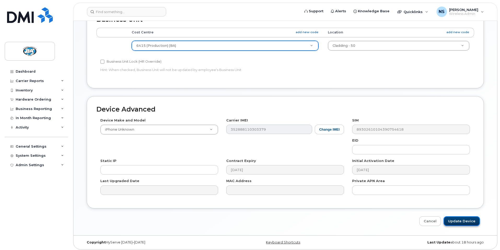
click at [463, 219] on input "Update Device" at bounding box center [461, 221] width 36 height 10
type input "Saving..."
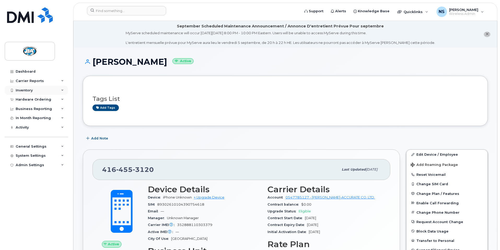
click at [23, 91] on div "Inventory" at bounding box center [24, 90] width 17 height 4
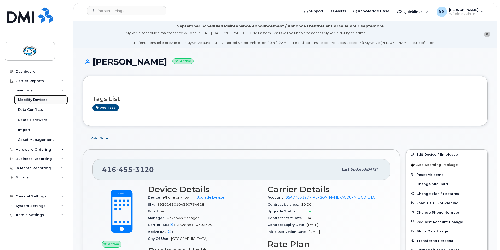
click at [23, 100] on div "Mobility Devices" at bounding box center [33, 99] width 30 height 5
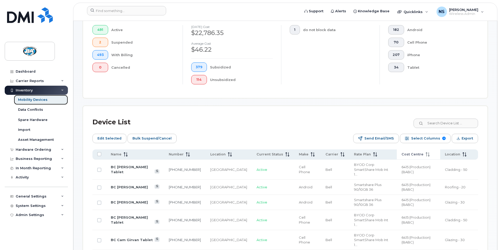
scroll to position [156, 0]
click at [408, 152] on span "Cost Centre" at bounding box center [412, 154] width 22 height 5
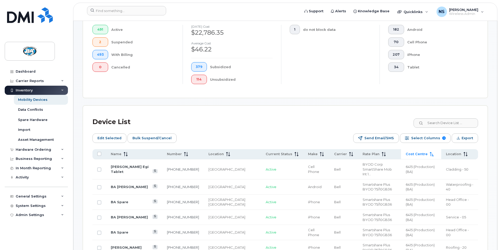
click span "Cost Centre"
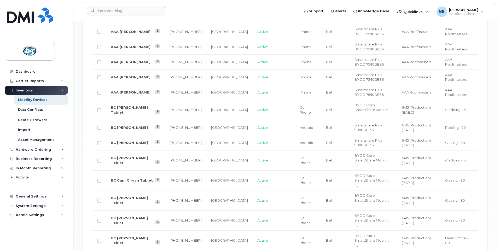
scroll to position [443, 0]
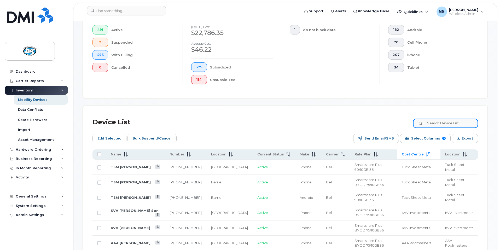
click input
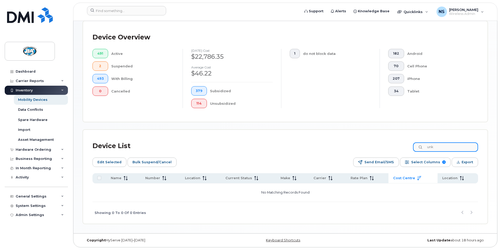
scroll to position [128, 0]
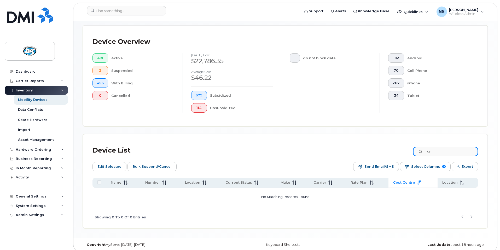
type input "u"
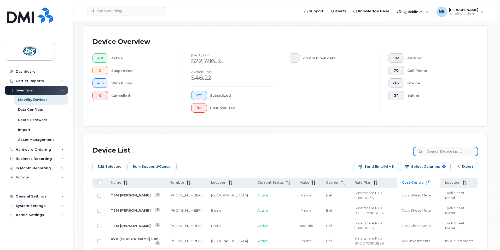
scroll to position [156, 0]
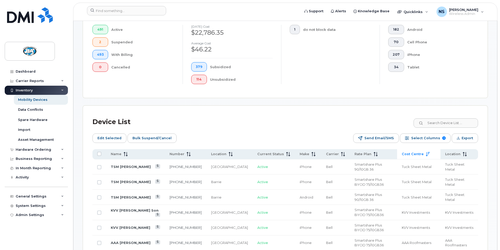
click div "Device List"
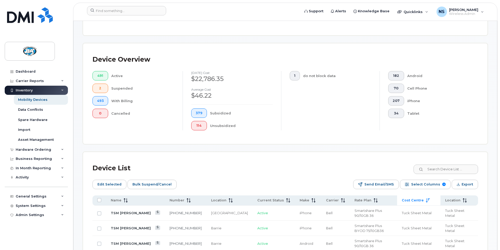
scroll to position [113, 0]
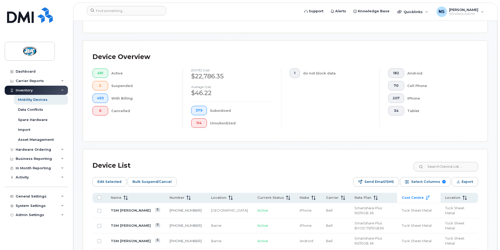
drag, startPoint x: 181, startPoint y: 192, endPoint x: 203, endPoint y: 173, distance: 29.0
click span "Number"
